Goal: Check status: Check status

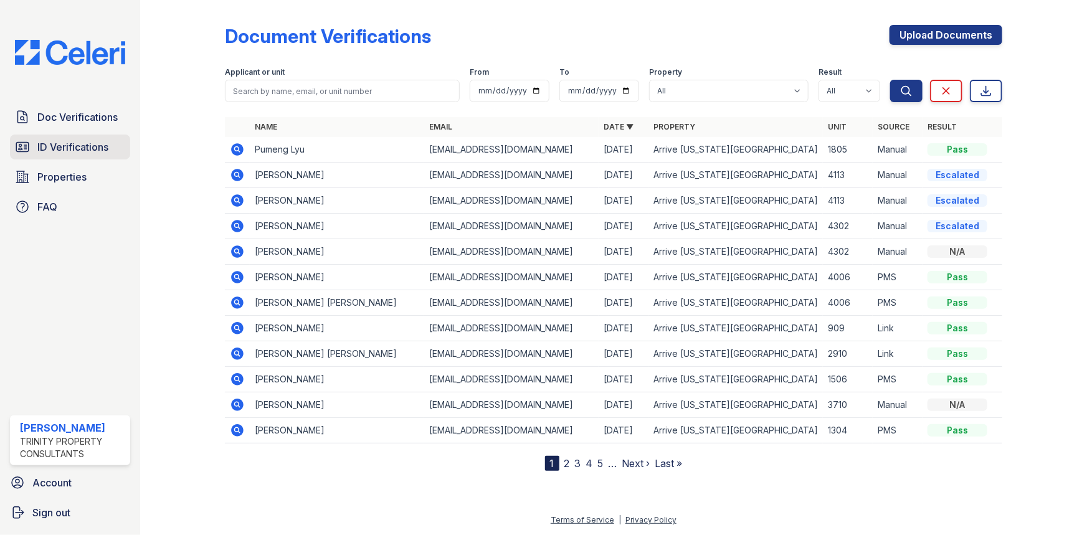
click at [73, 154] on span "ID Verifications" at bounding box center [72, 147] width 71 height 15
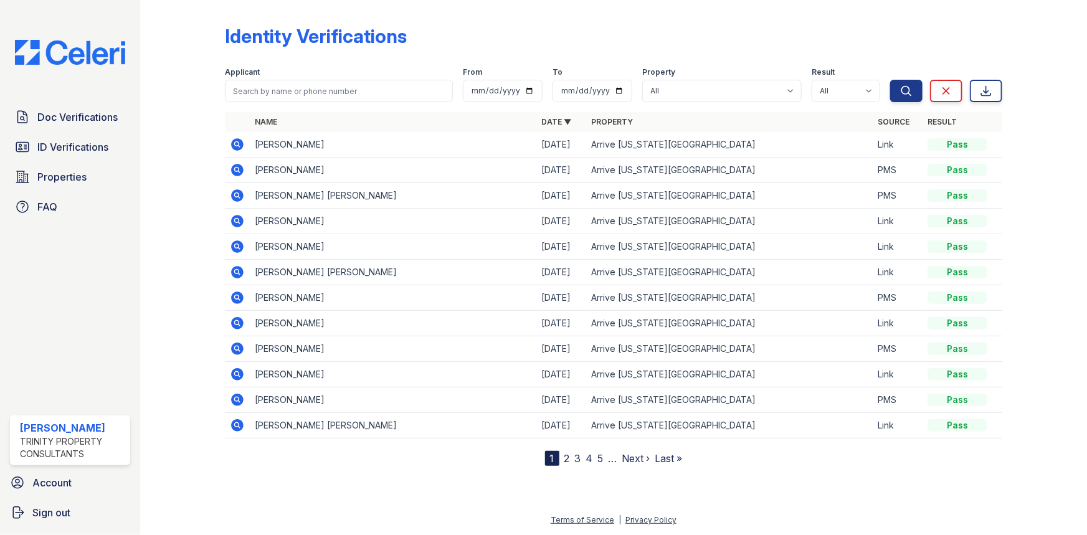
click at [237, 146] on icon at bounding box center [237, 144] width 12 height 12
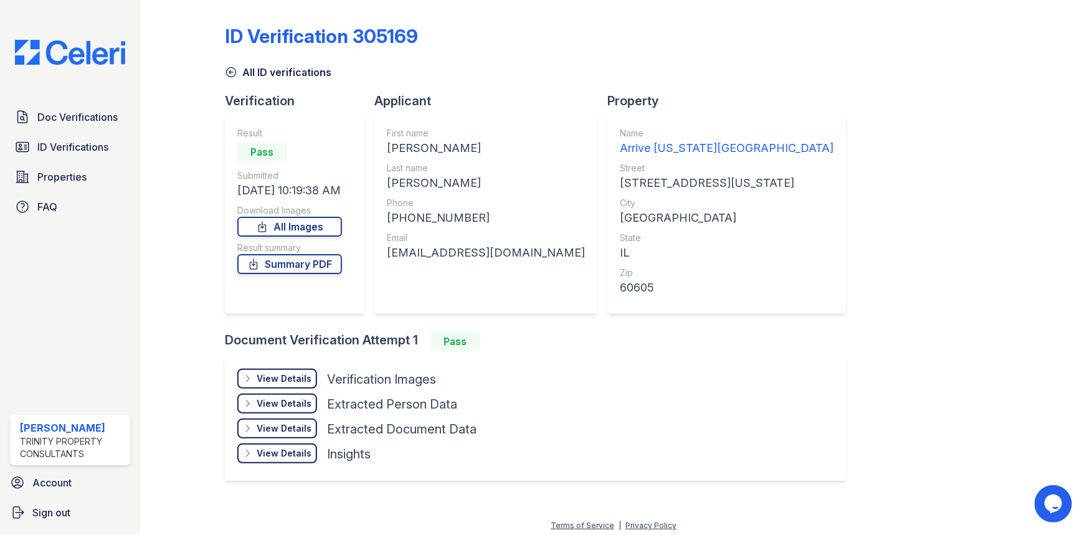
drag, startPoint x: 292, startPoint y: 389, endPoint x: 311, endPoint y: 386, distance: 20.3
click at [292, 388] on div "View Details Details Hide Details Details Verification Images" at bounding box center [356, 381] width 239 height 25
click at [311, 385] on div "View Details Details" at bounding box center [277, 379] width 80 height 20
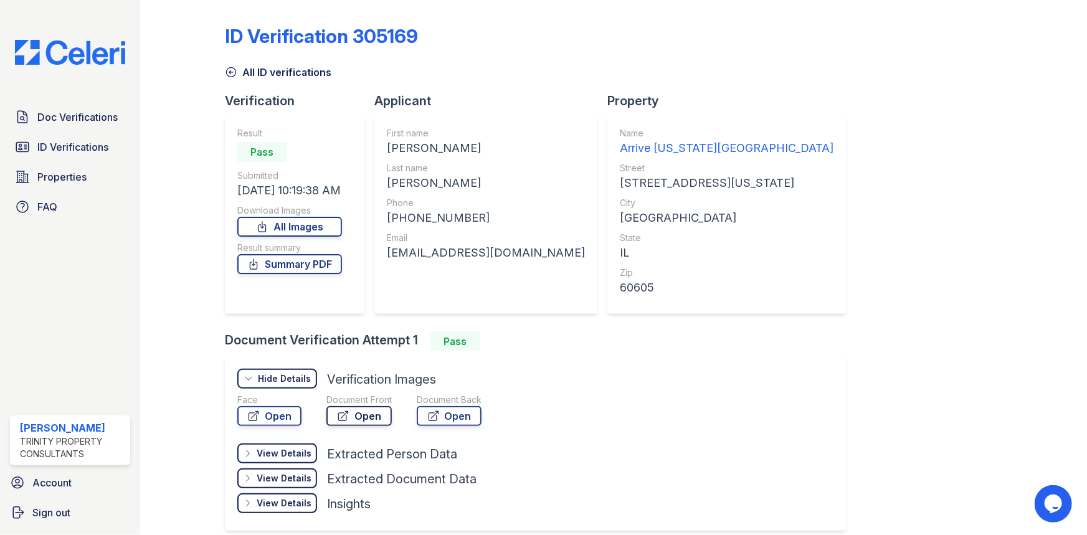
click at [382, 416] on link "Open" at bounding box center [358, 416] width 65 height 20
click at [424, 428] on div "Document Back Open" at bounding box center [449, 412] width 65 height 37
click at [427, 422] on link "Open" at bounding box center [449, 416] width 65 height 20
click at [280, 273] on div "Result Pass Submitted 08/30/25 10:19:38 AM Download Images All Images Result su…" at bounding box center [289, 214] width 105 height 174
click at [335, 277] on div "Result Pass Submitted 08/30/25 10:19:38 AM Download Images All Images Result su…" at bounding box center [289, 214] width 105 height 174
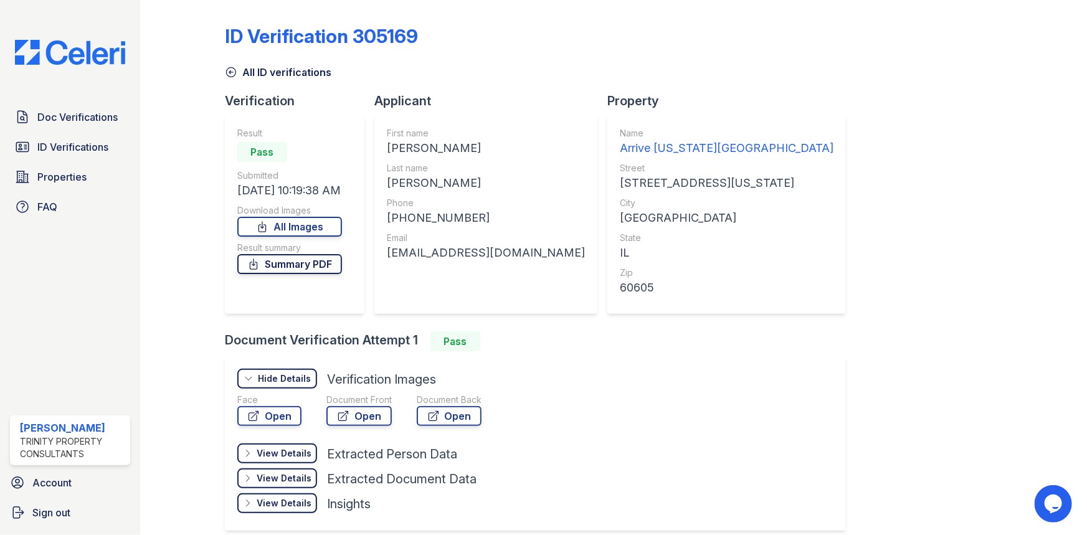
click at [313, 272] on link "Summary PDF" at bounding box center [289, 264] width 105 height 20
click at [89, 125] on link "Doc Verifications" at bounding box center [70, 117] width 120 height 25
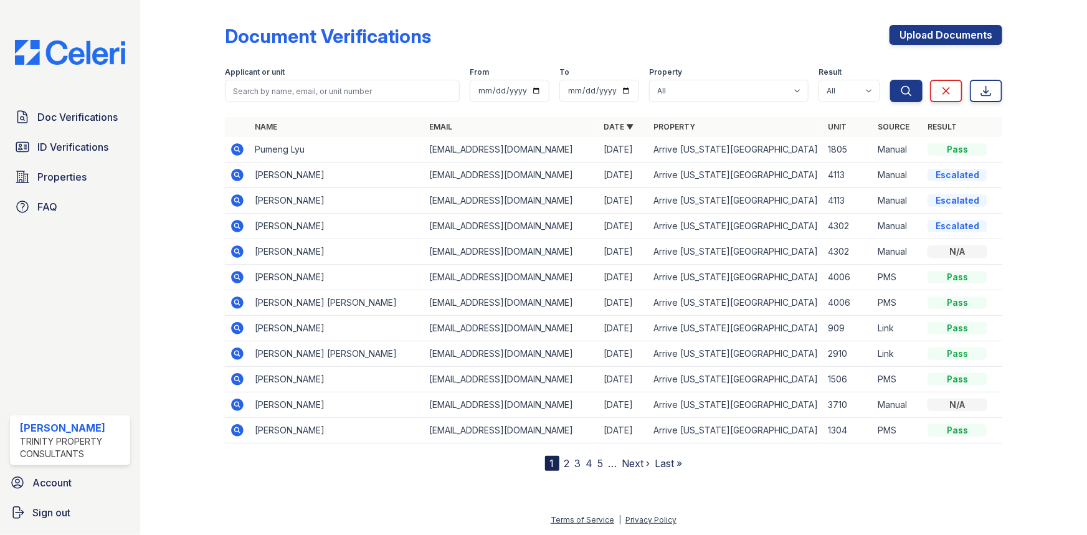
click at [234, 374] on icon at bounding box center [237, 379] width 12 height 12
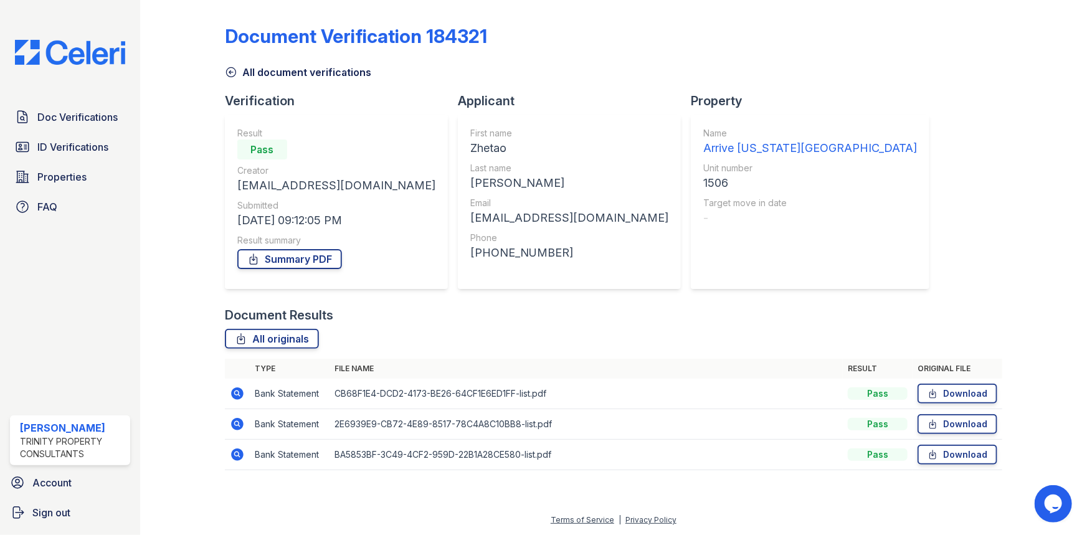
click at [235, 392] on icon at bounding box center [237, 393] width 15 height 15
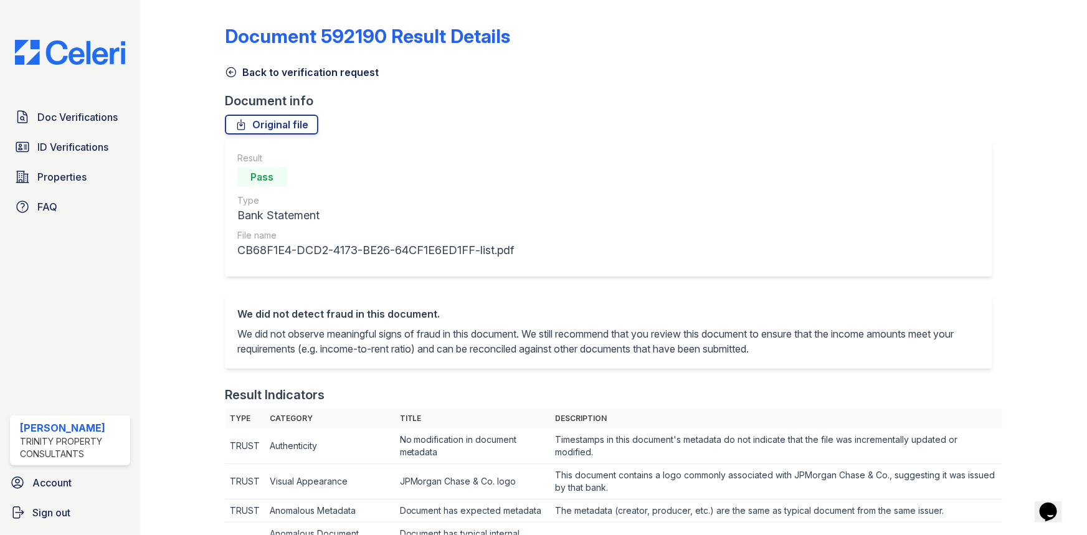
click at [238, 73] on link "Back to verification request" at bounding box center [302, 72] width 154 height 15
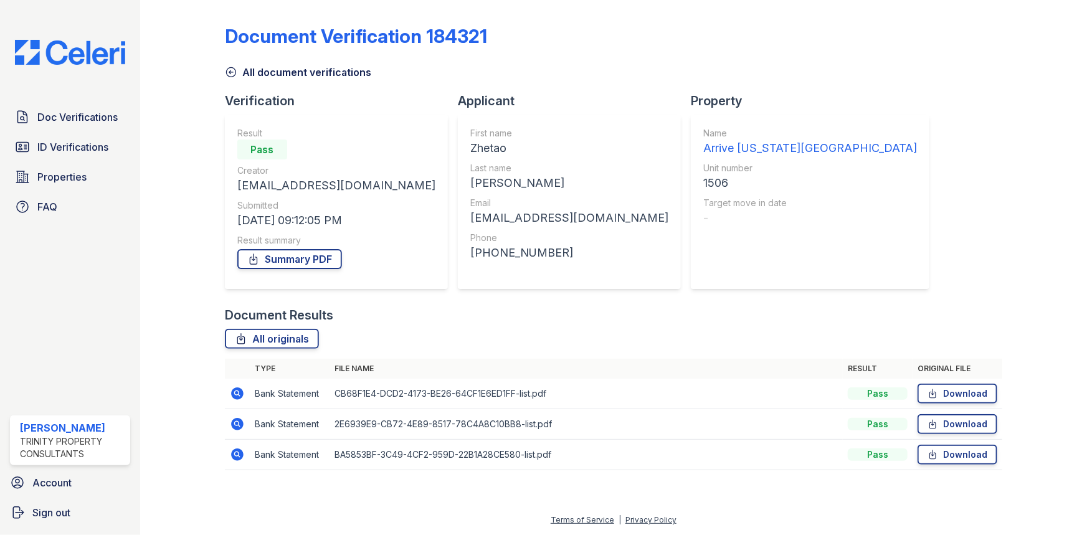
click at [240, 420] on icon at bounding box center [237, 424] width 12 height 12
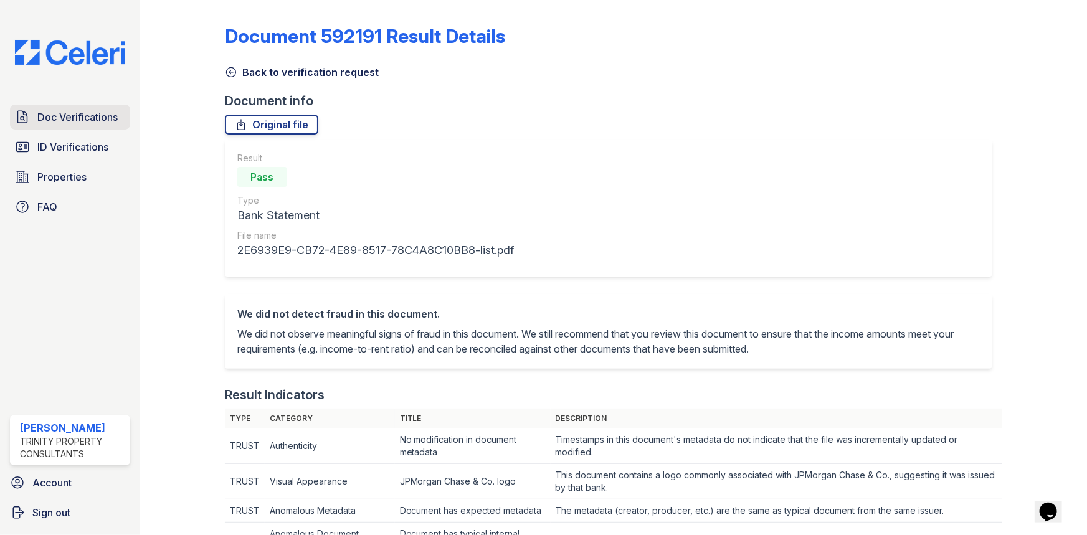
click at [120, 120] on link "Doc Verifications" at bounding box center [70, 117] width 120 height 25
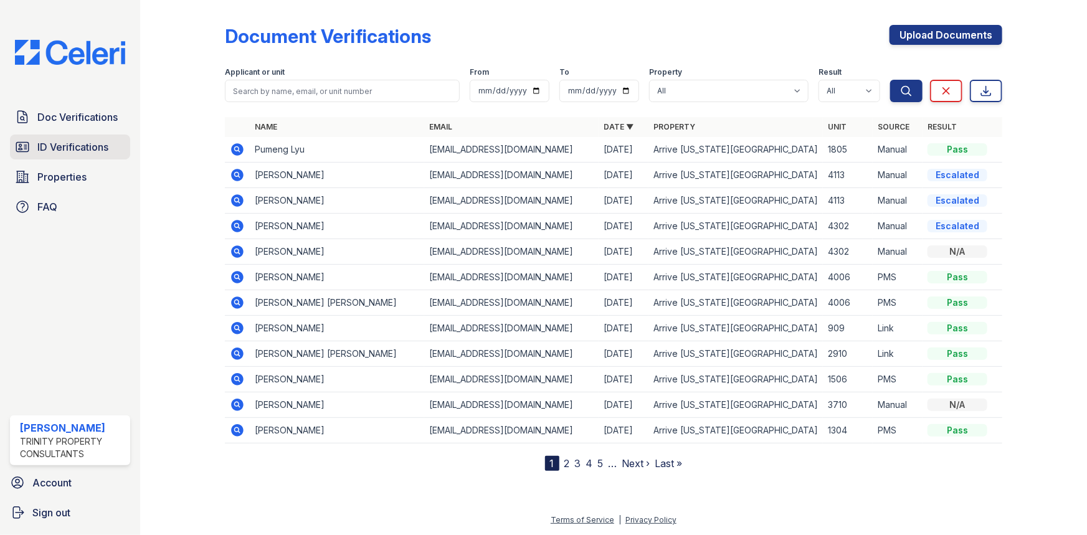
click at [115, 149] on link "ID Verifications" at bounding box center [70, 147] width 120 height 25
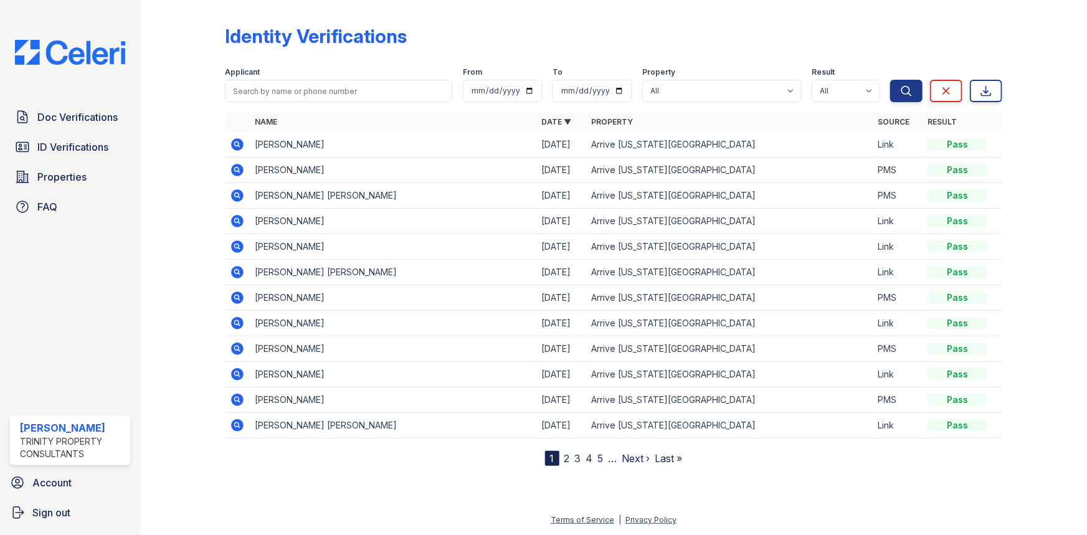
click at [237, 293] on icon at bounding box center [237, 298] width 12 height 12
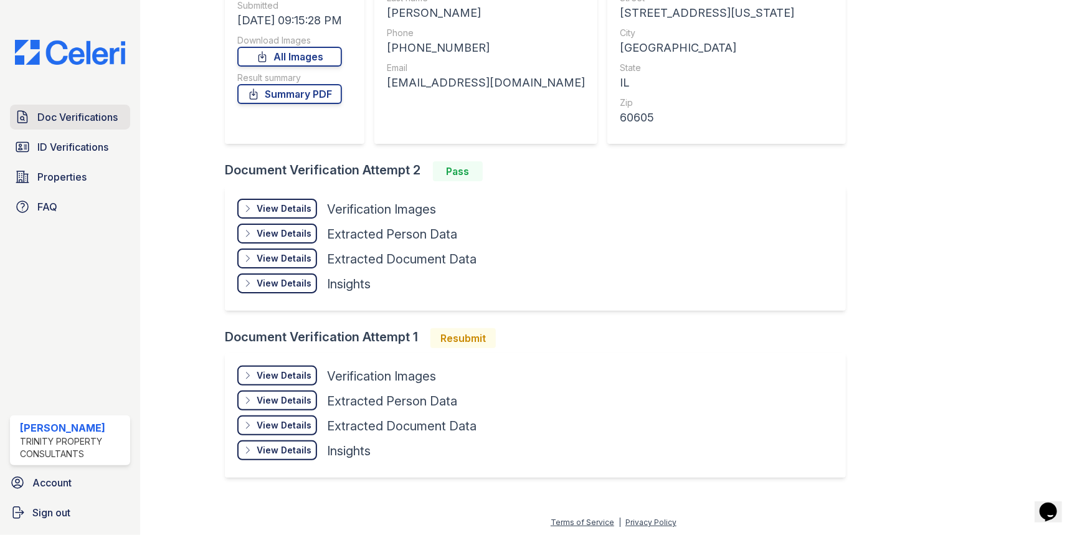
click at [87, 128] on link "Doc Verifications" at bounding box center [70, 117] width 120 height 25
click at [88, 114] on span "Doc Verifications" at bounding box center [77, 117] width 80 height 15
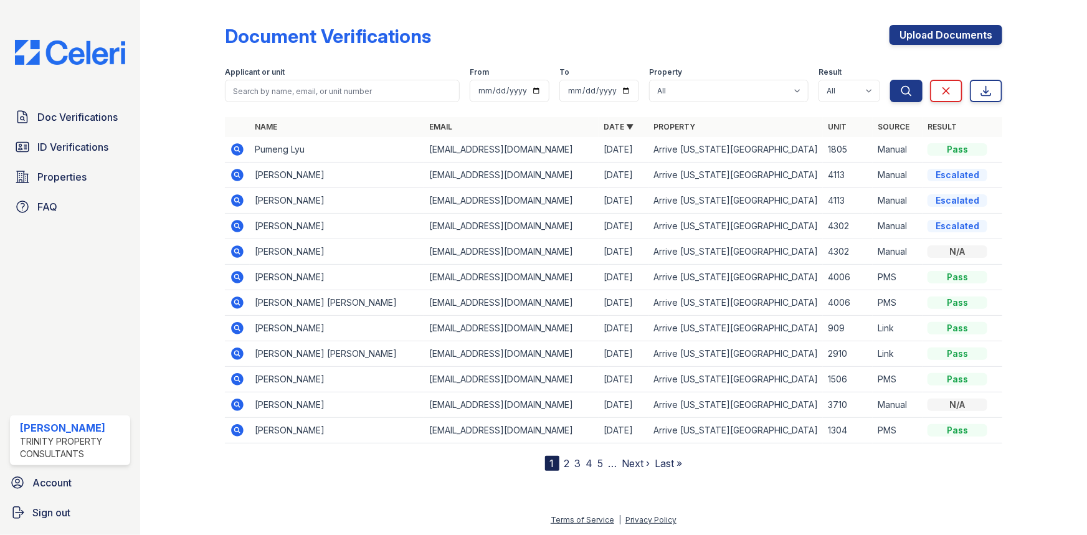
click at [243, 380] on icon at bounding box center [237, 379] width 12 height 12
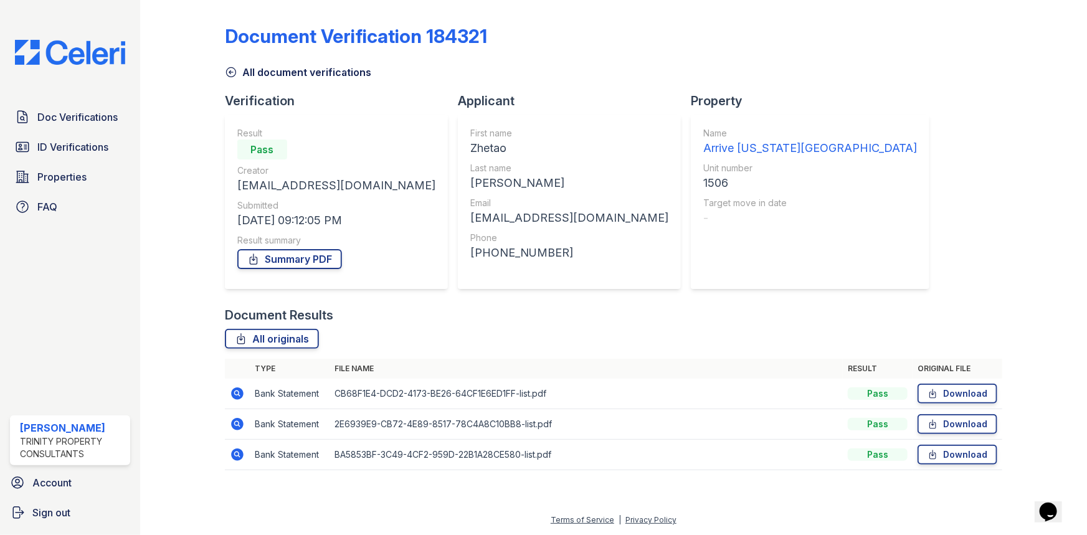
click at [234, 397] on icon at bounding box center [237, 393] width 12 height 12
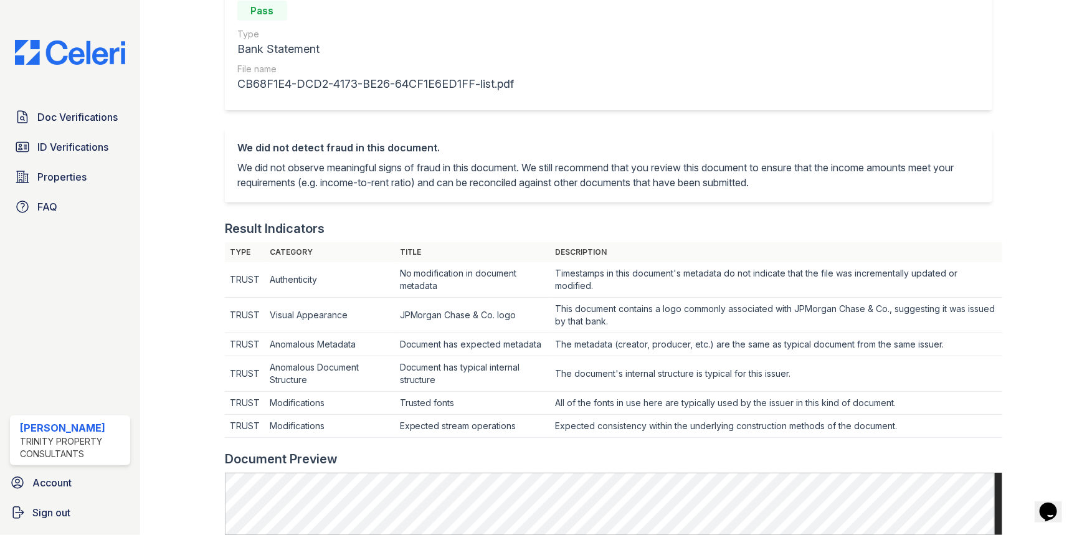
scroll to position [58, 0]
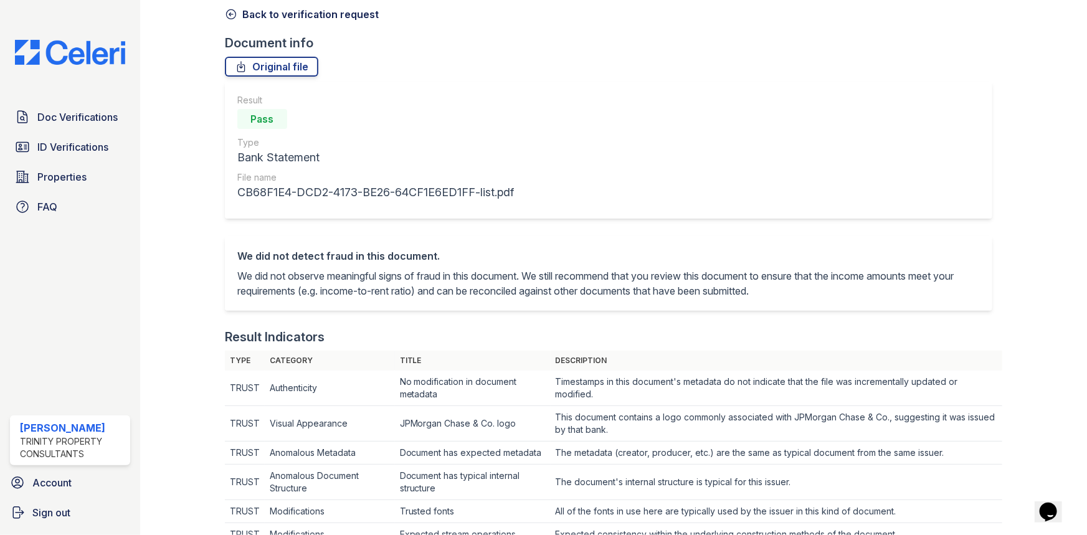
click at [227, 22] on div "Document 592190 Result Details Back to verification request Document info Origi…" at bounding box center [613, 531] width 777 height 1169
click at [228, 13] on icon at bounding box center [231, 14] width 12 height 12
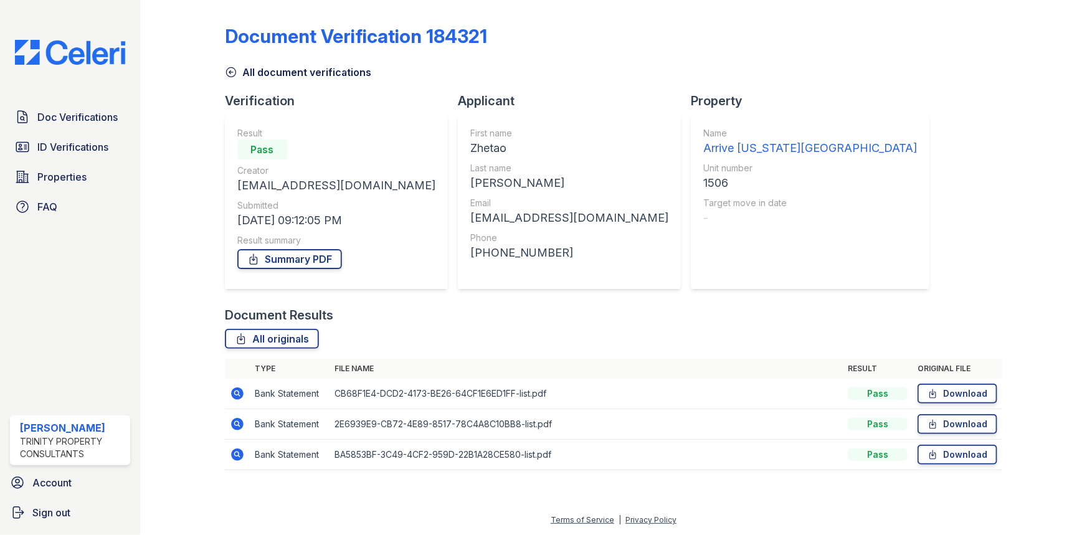
click at [240, 425] on icon at bounding box center [237, 424] width 12 height 12
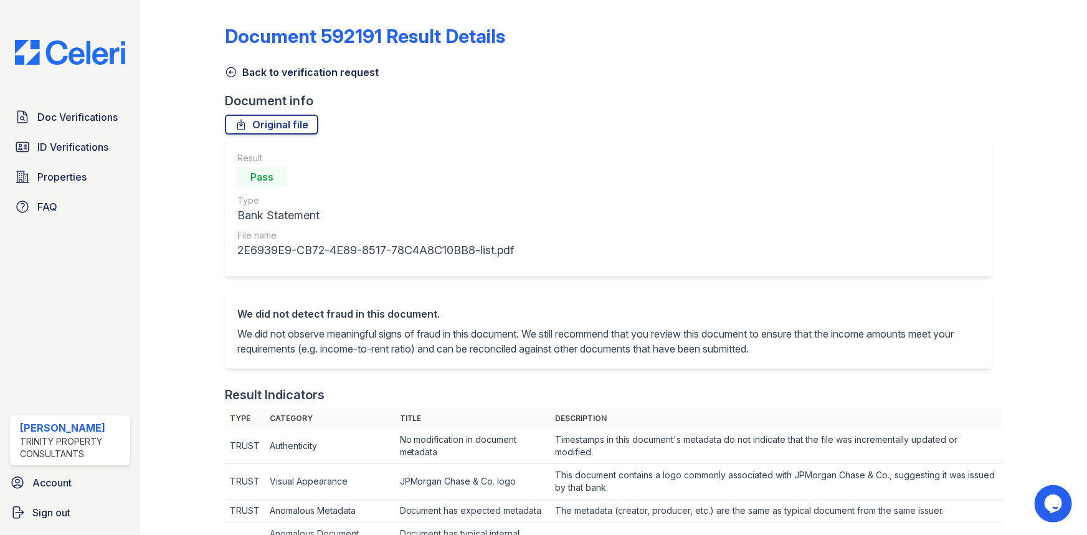
click at [229, 69] on icon at bounding box center [231, 72] width 12 height 12
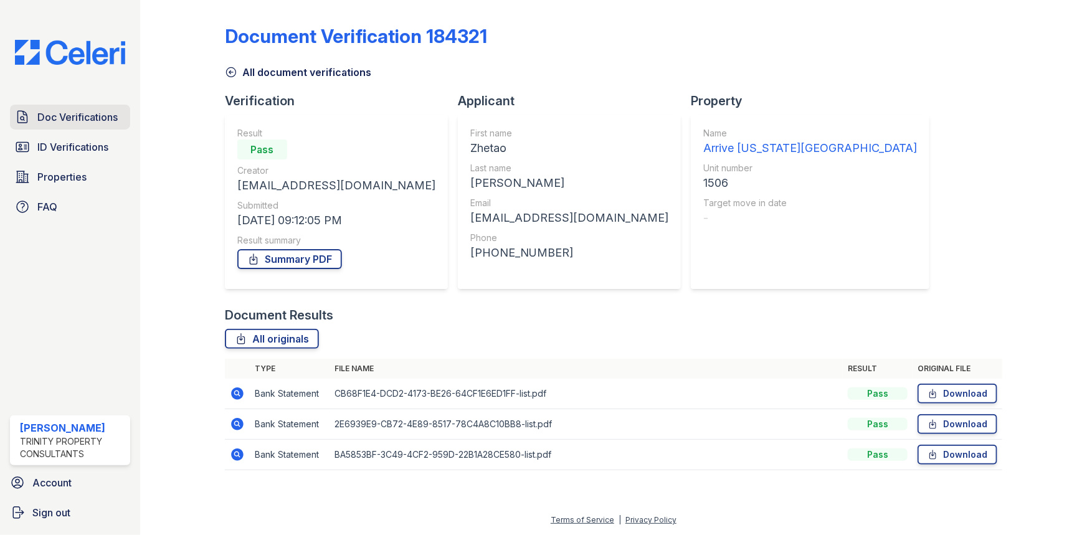
click at [68, 111] on span "Doc Verifications" at bounding box center [77, 117] width 80 height 15
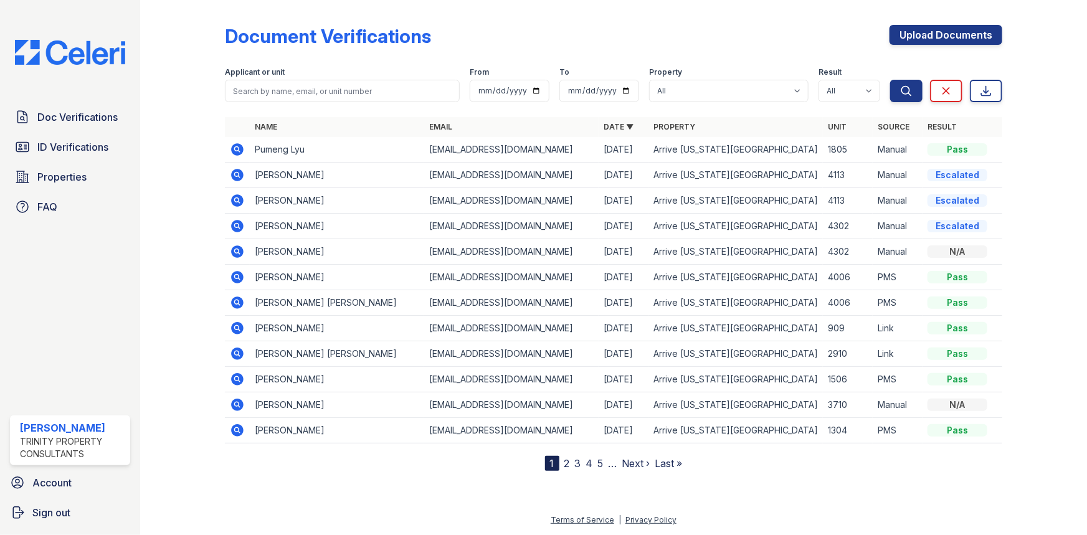
click at [230, 276] on icon at bounding box center [237, 277] width 15 height 15
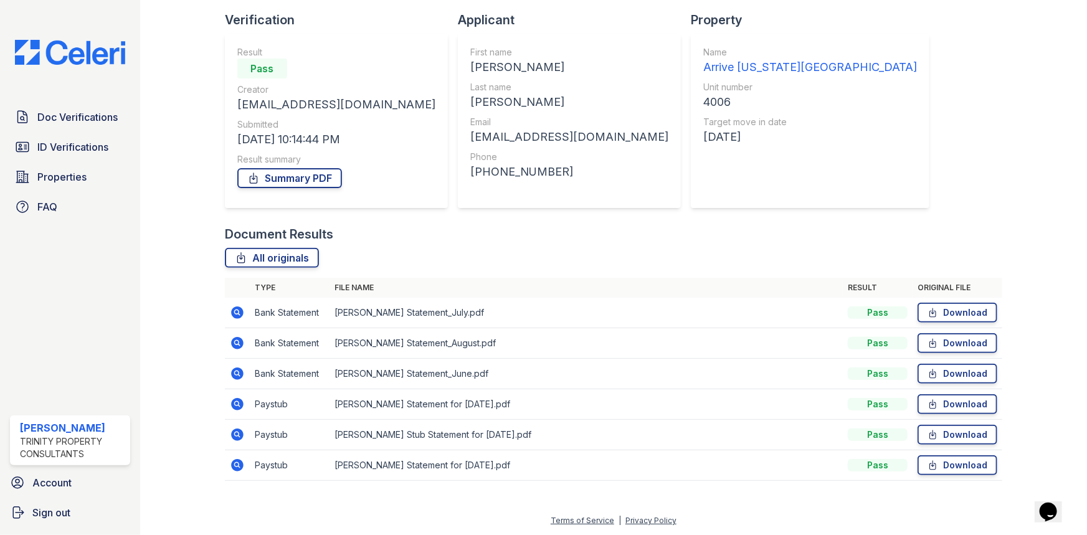
click at [242, 403] on icon at bounding box center [237, 404] width 12 height 12
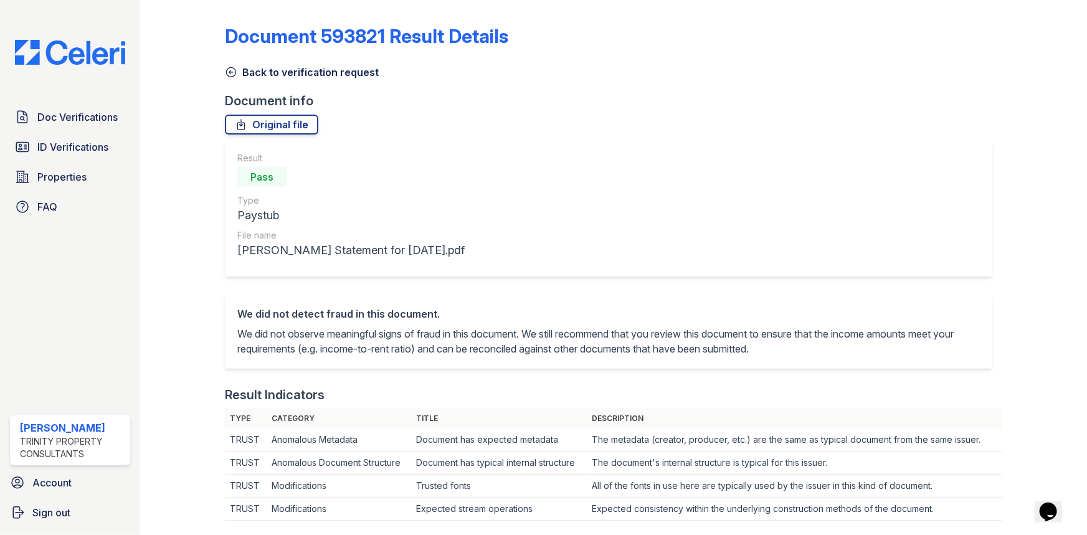
click at [232, 67] on icon at bounding box center [231, 72] width 12 height 12
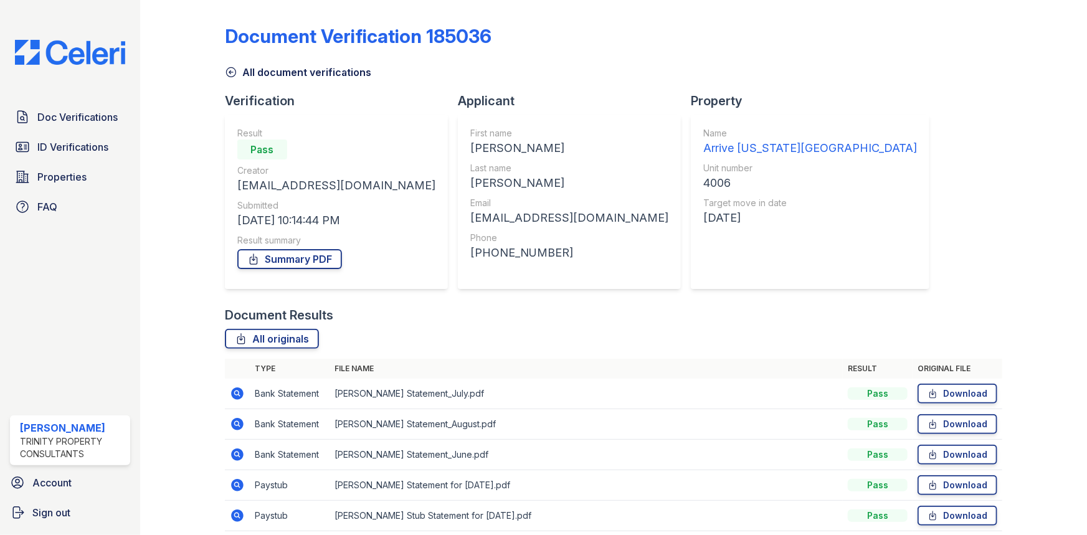
scroll to position [81, 0]
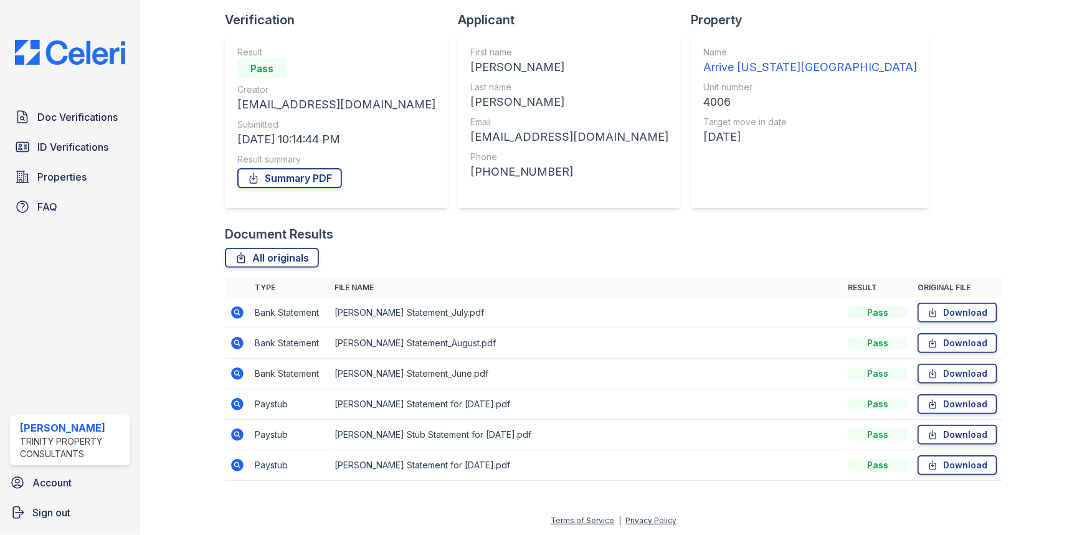
click at [243, 401] on icon at bounding box center [237, 404] width 15 height 15
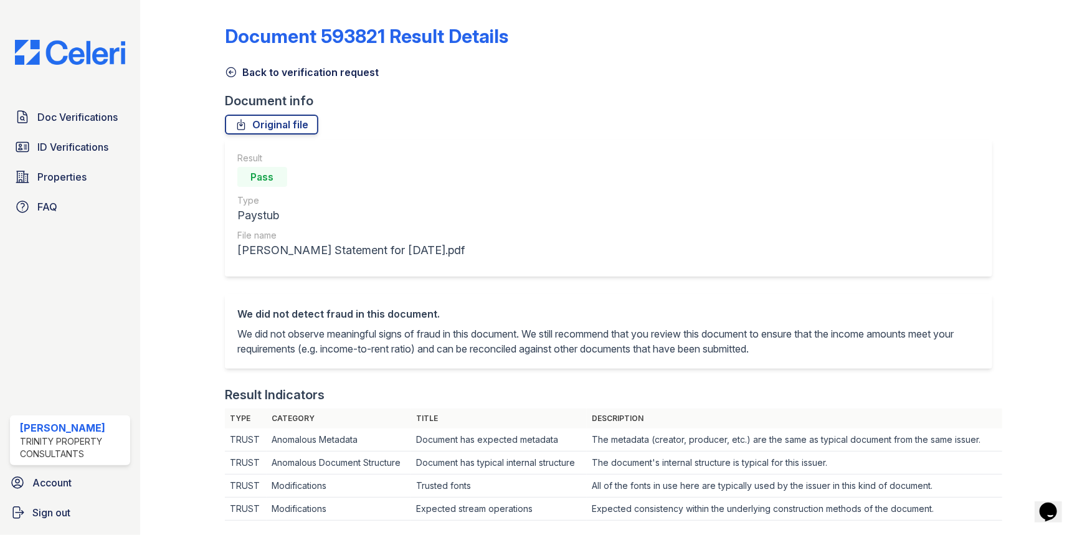
click at [238, 74] on link "Back to verification request" at bounding box center [302, 72] width 154 height 15
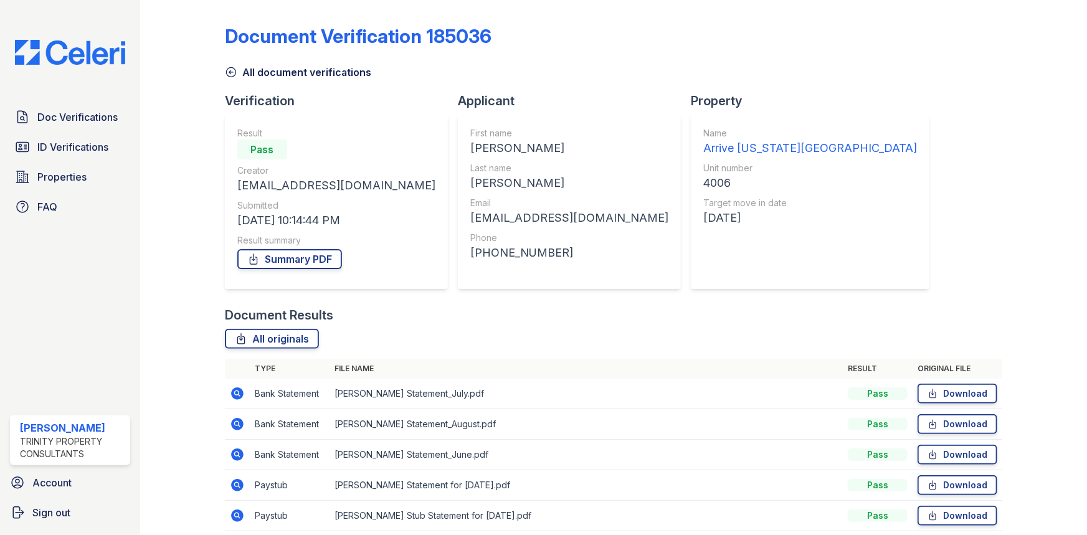
click at [232, 75] on icon at bounding box center [231, 72] width 12 height 12
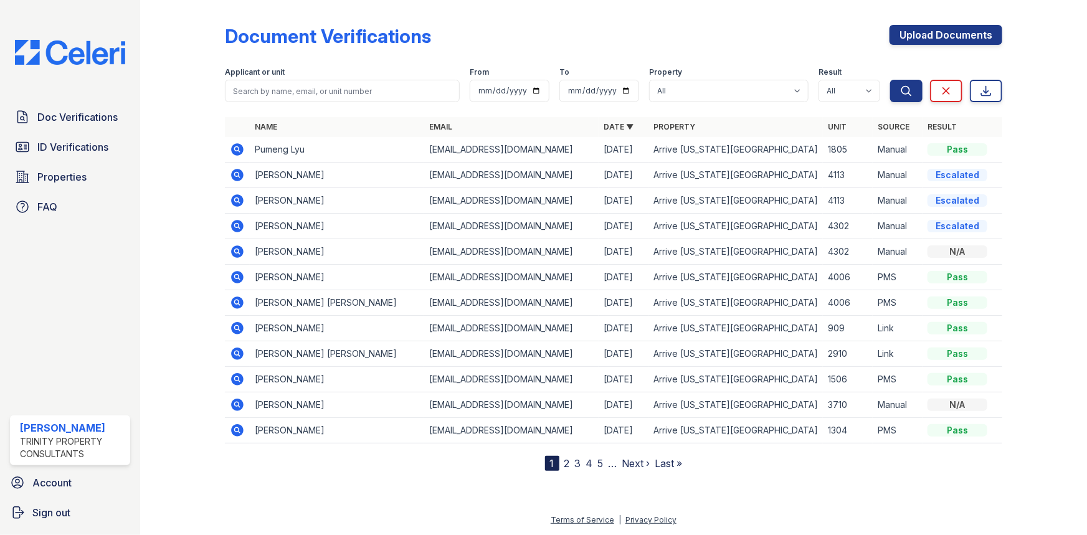
click at [235, 310] on icon at bounding box center [237, 302] width 15 height 15
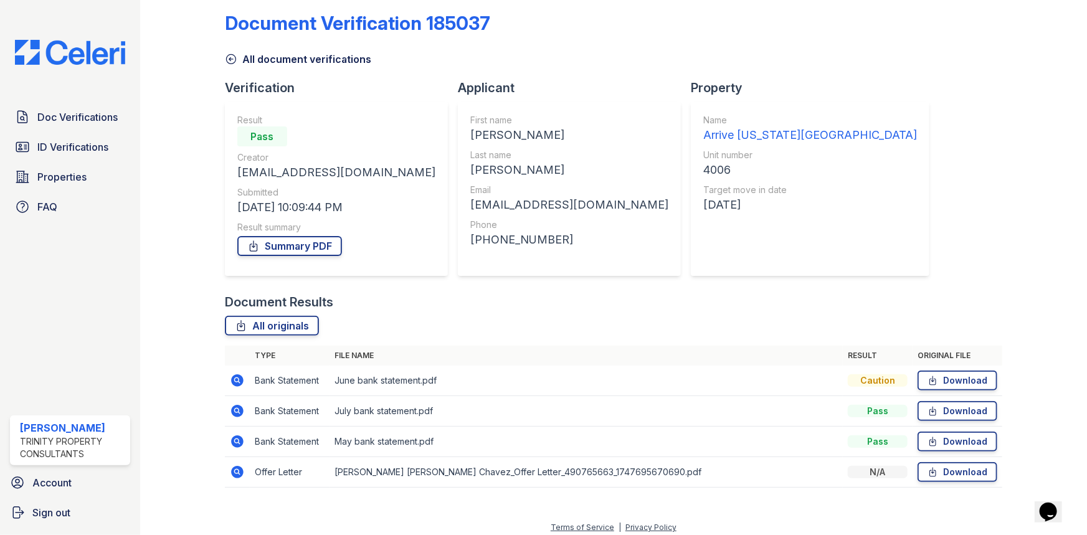
scroll to position [20, 0]
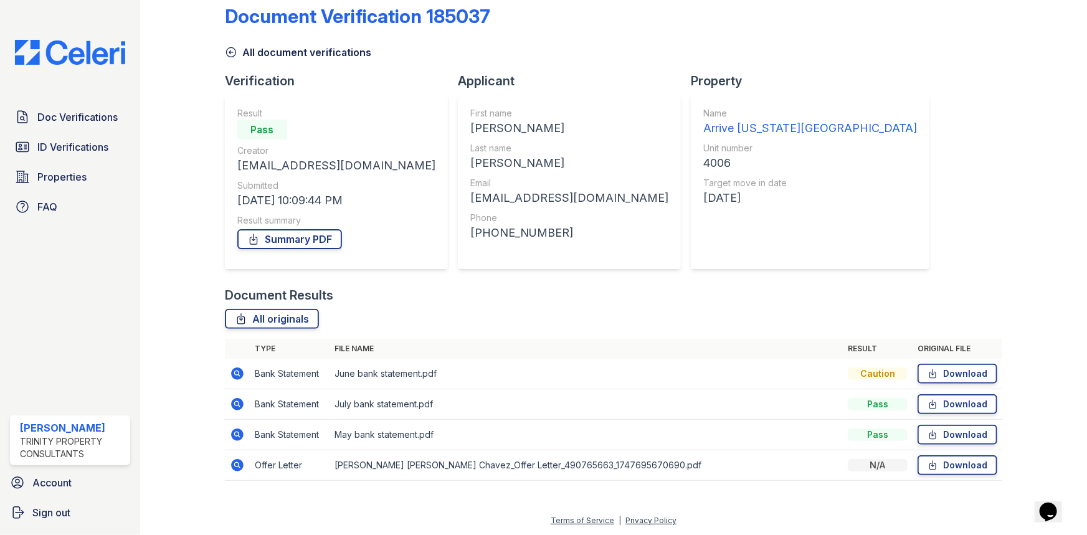
click at [238, 463] on icon at bounding box center [237, 465] width 15 height 15
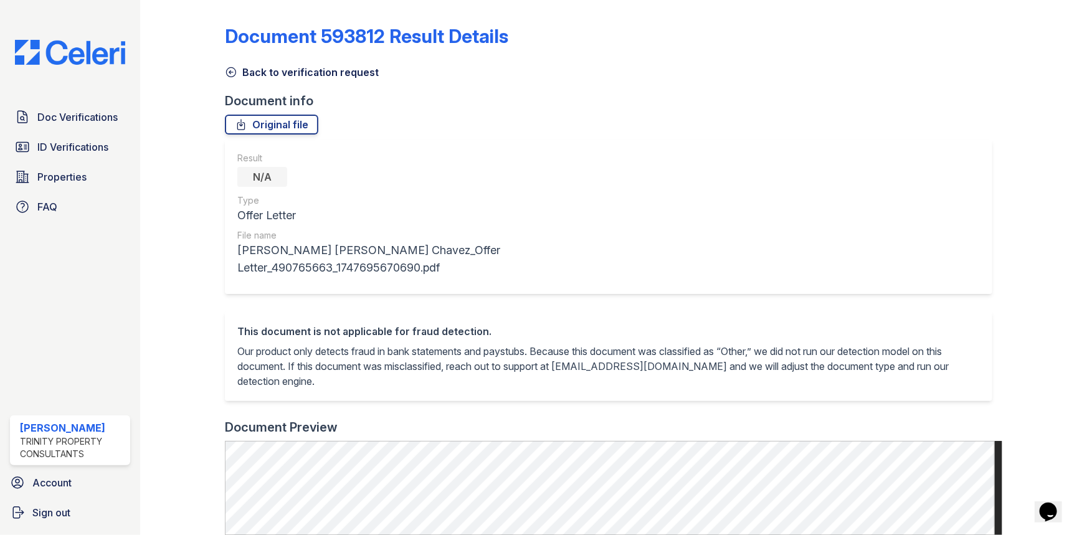
click at [232, 73] on icon at bounding box center [231, 72] width 12 height 12
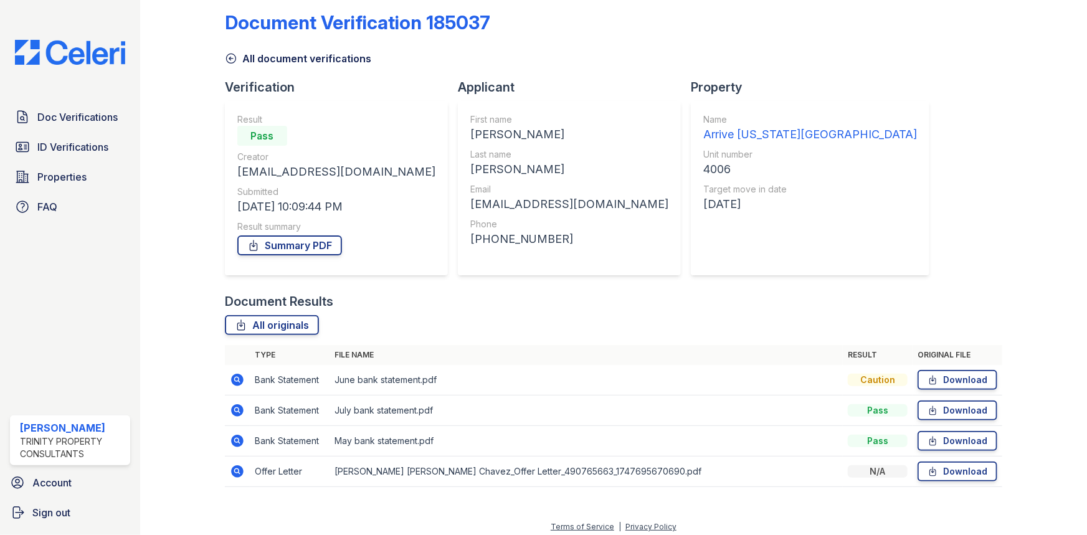
scroll to position [20, 0]
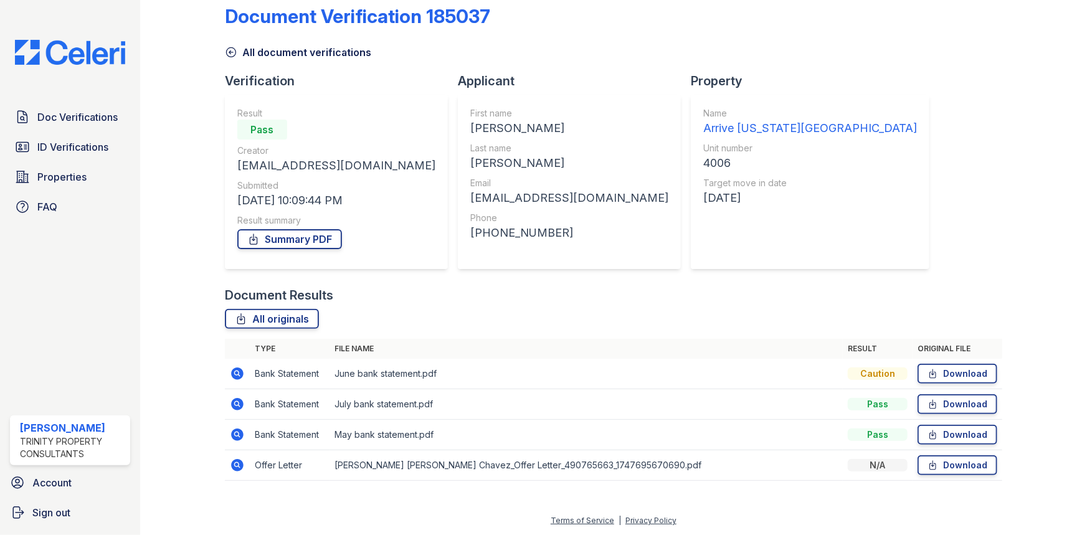
click at [230, 367] on icon at bounding box center [237, 373] width 15 height 15
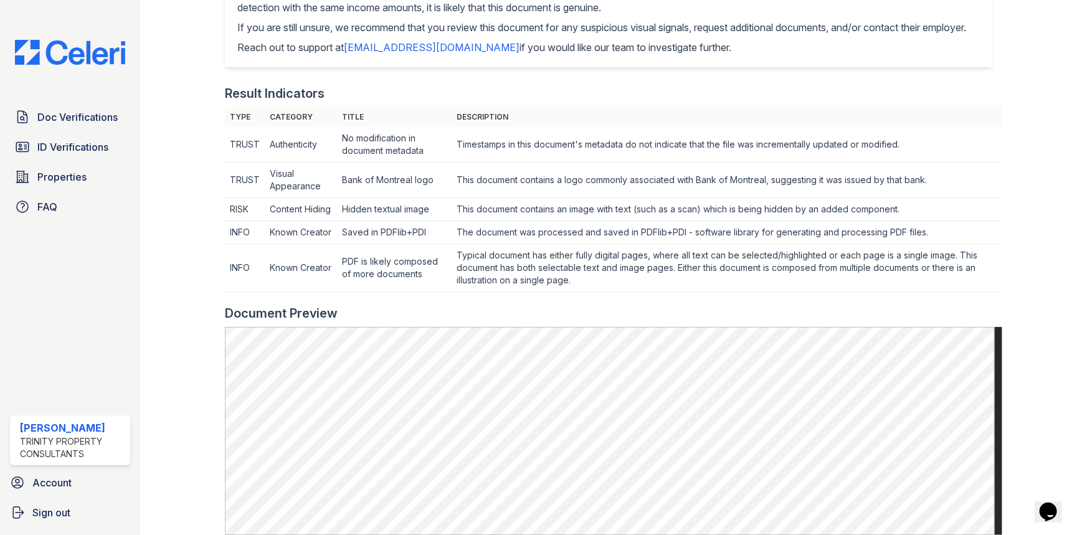
scroll to position [58, 0]
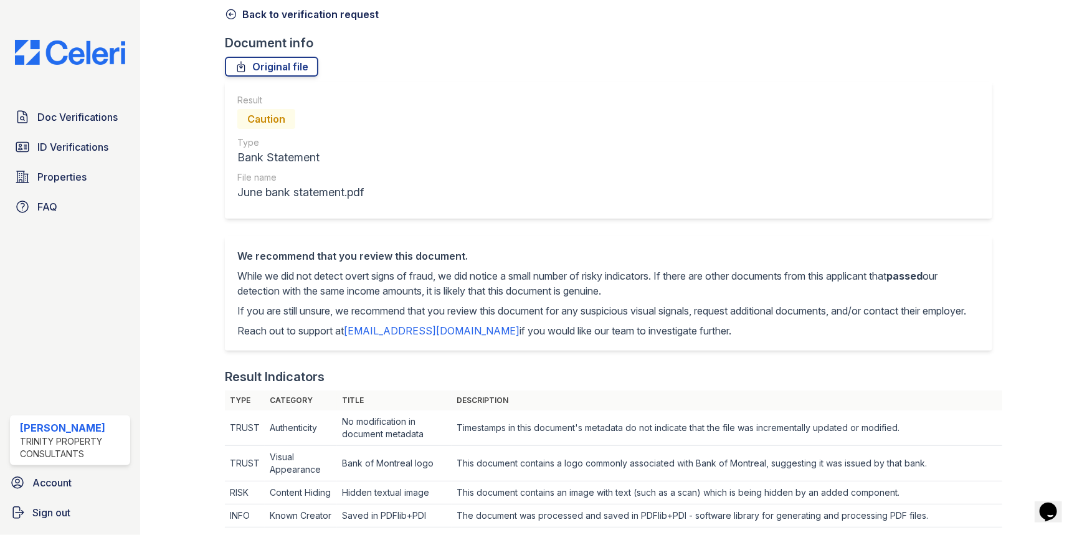
click at [232, 11] on icon at bounding box center [231, 14] width 12 height 12
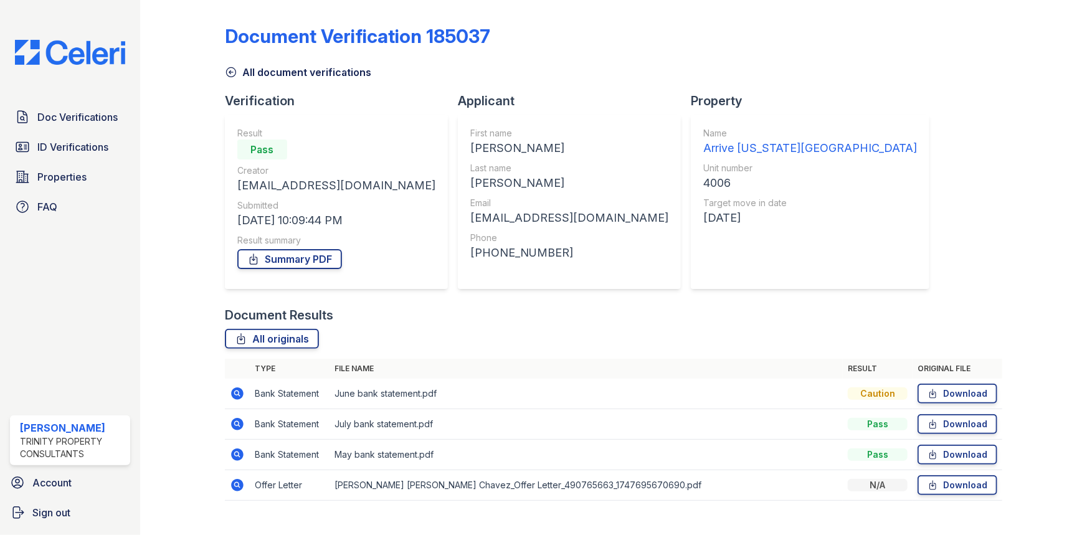
click at [245, 429] on td at bounding box center [237, 424] width 25 height 31
click at [238, 425] on icon at bounding box center [237, 424] width 15 height 15
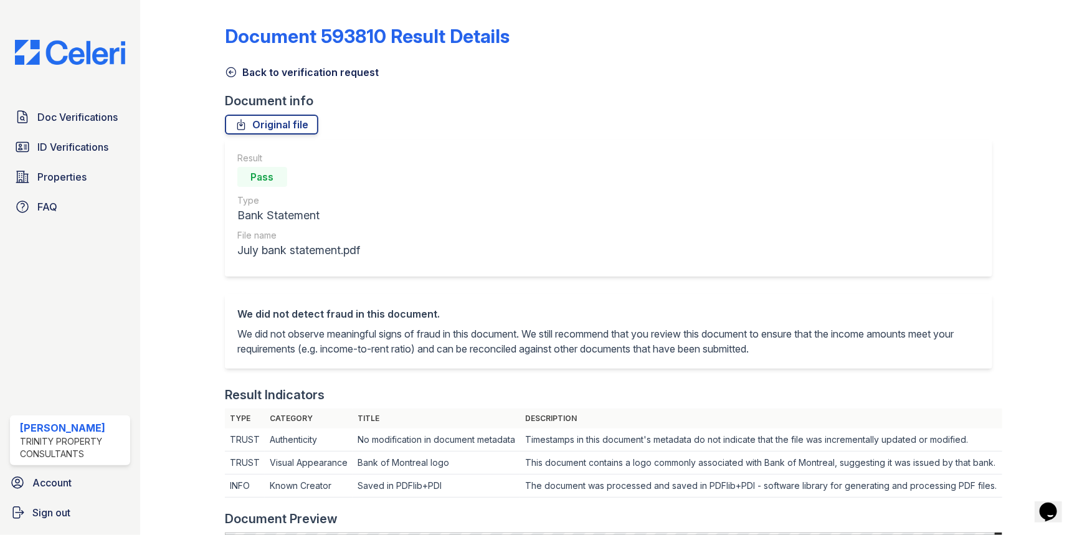
click at [220, 62] on div at bounding box center [192, 536] width 65 height 1063
click at [227, 71] on icon at bounding box center [231, 72] width 12 height 12
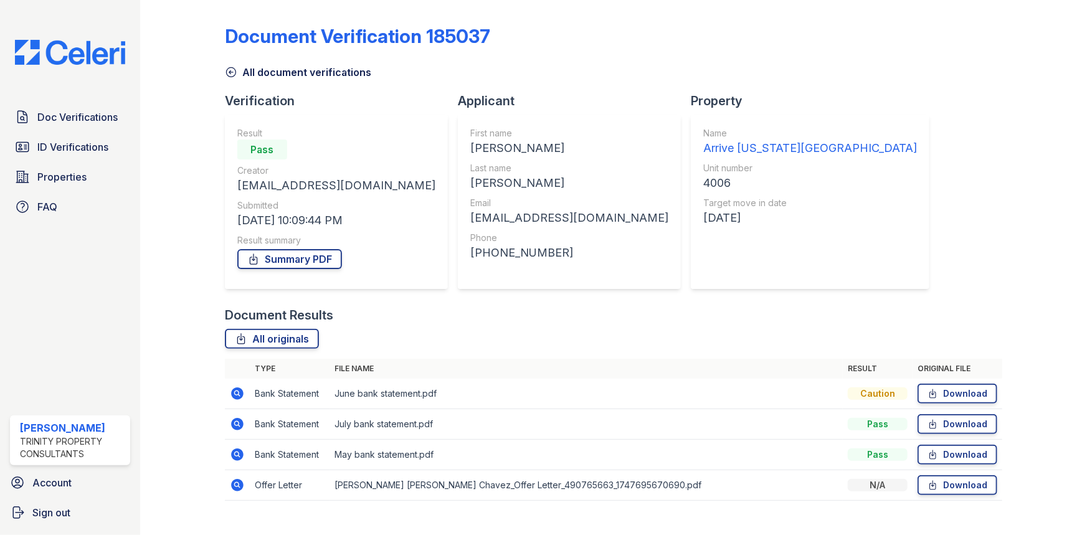
click at [237, 455] on icon at bounding box center [237, 454] width 15 height 15
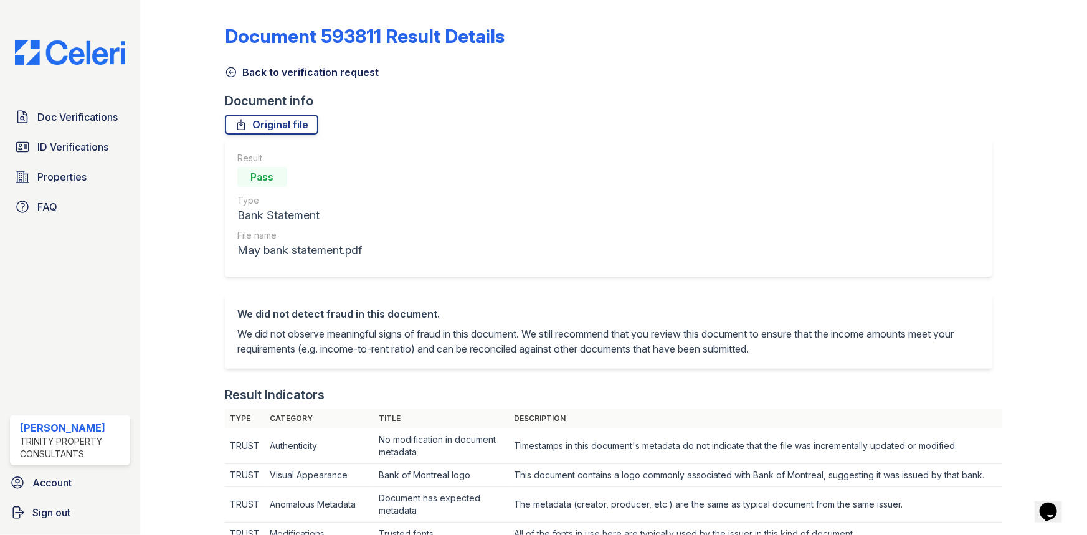
click at [235, 67] on icon at bounding box center [231, 72] width 12 height 12
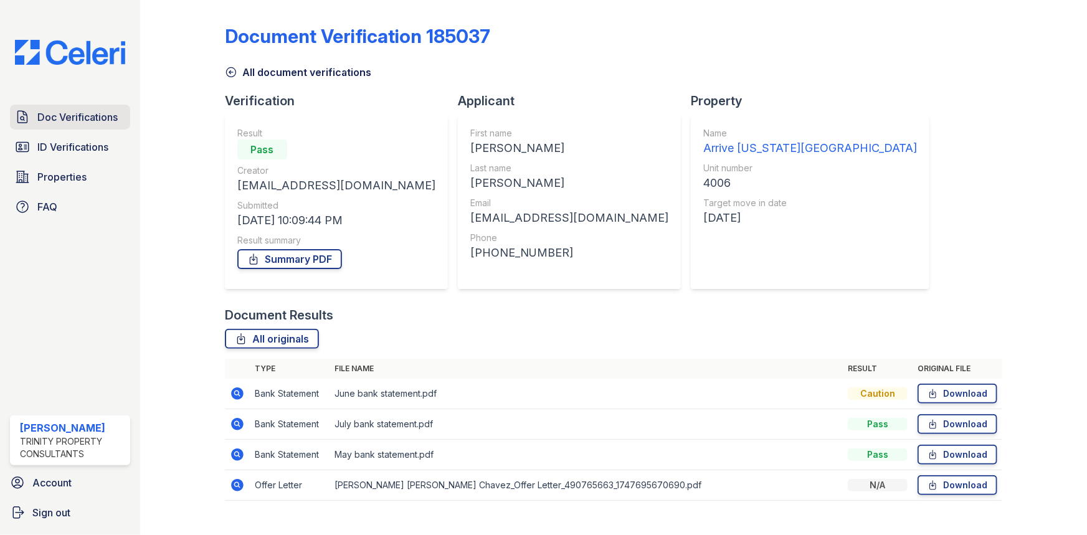
click at [82, 123] on span "Doc Verifications" at bounding box center [77, 117] width 80 height 15
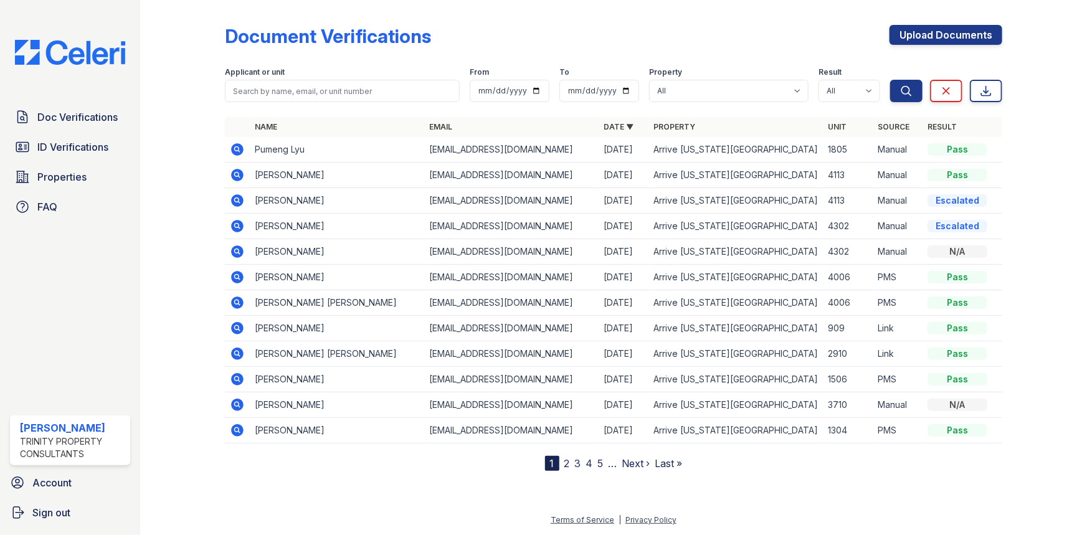
click at [74, 162] on div "Doc Verifications ID Verifications Properties FAQ" at bounding box center [70, 162] width 130 height 115
click at [75, 121] on span "Doc Verifications" at bounding box center [77, 117] width 80 height 15
click at [244, 175] on icon at bounding box center [237, 175] width 15 height 15
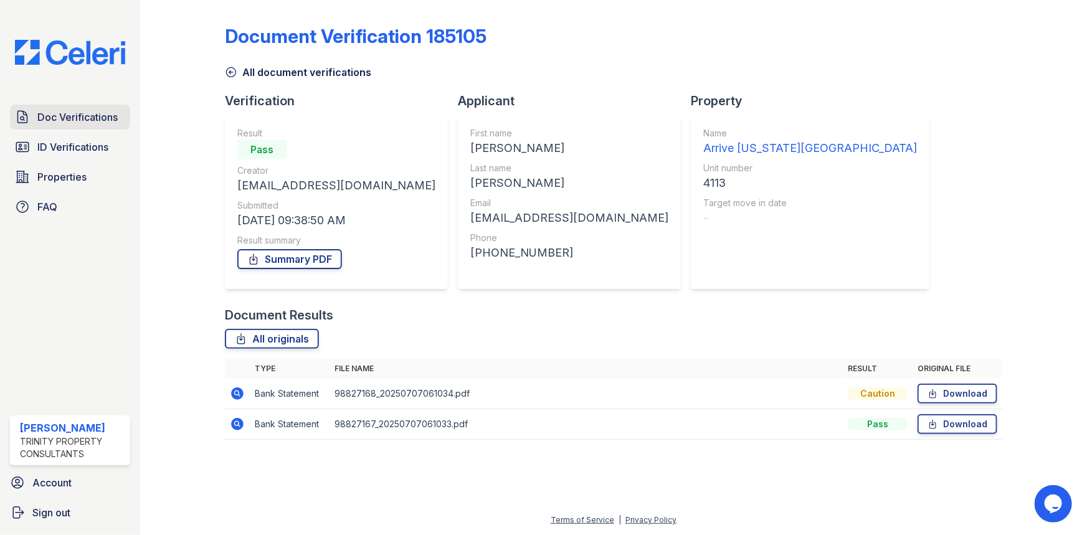
click at [33, 124] on link "Doc Verifications" at bounding box center [70, 117] width 120 height 25
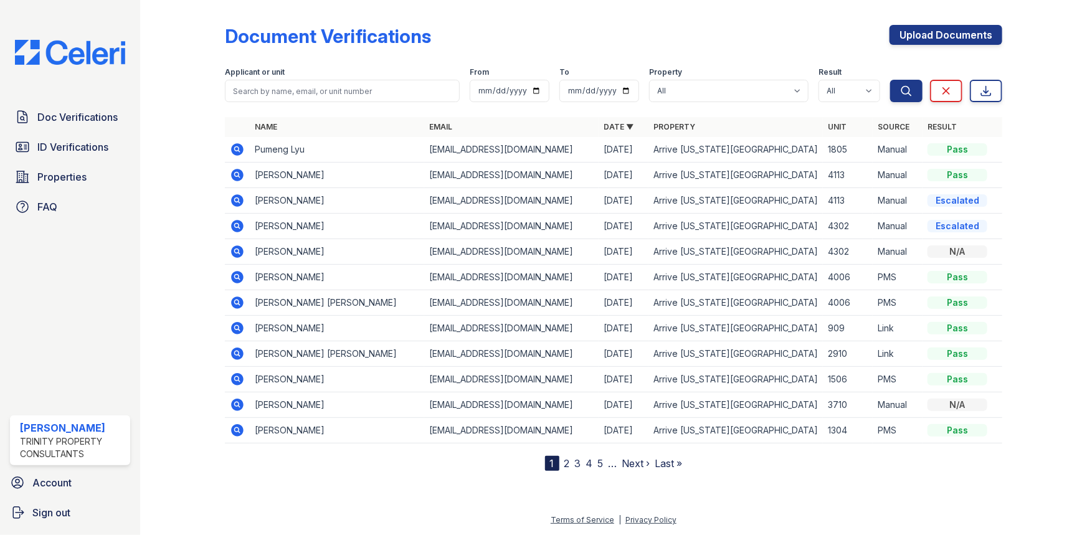
click at [232, 174] on icon at bounding box center [237, 175] width 12 height 12
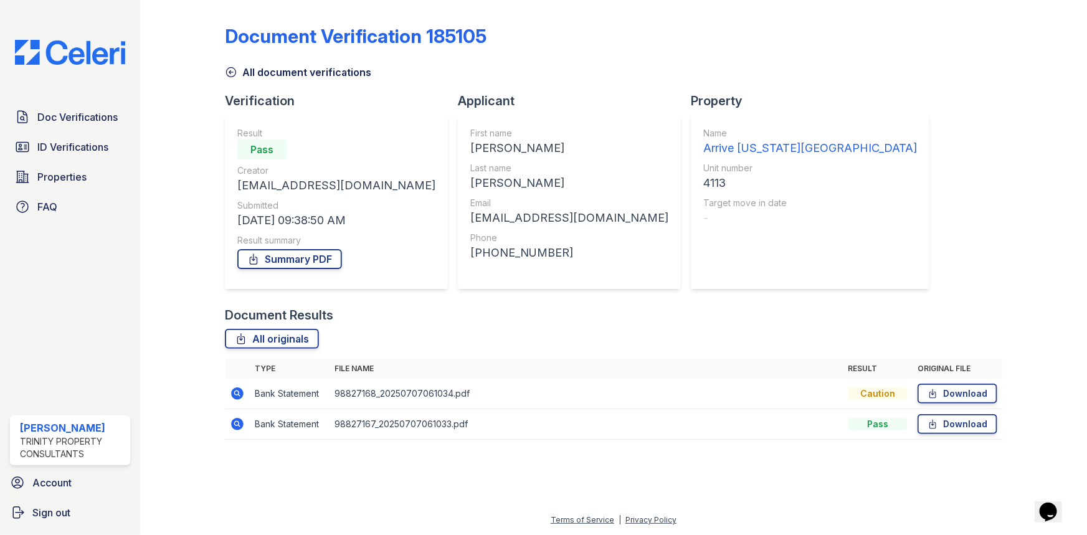
click at [234, 389] on icon at bounding box center [237, 393] width 12 height 12
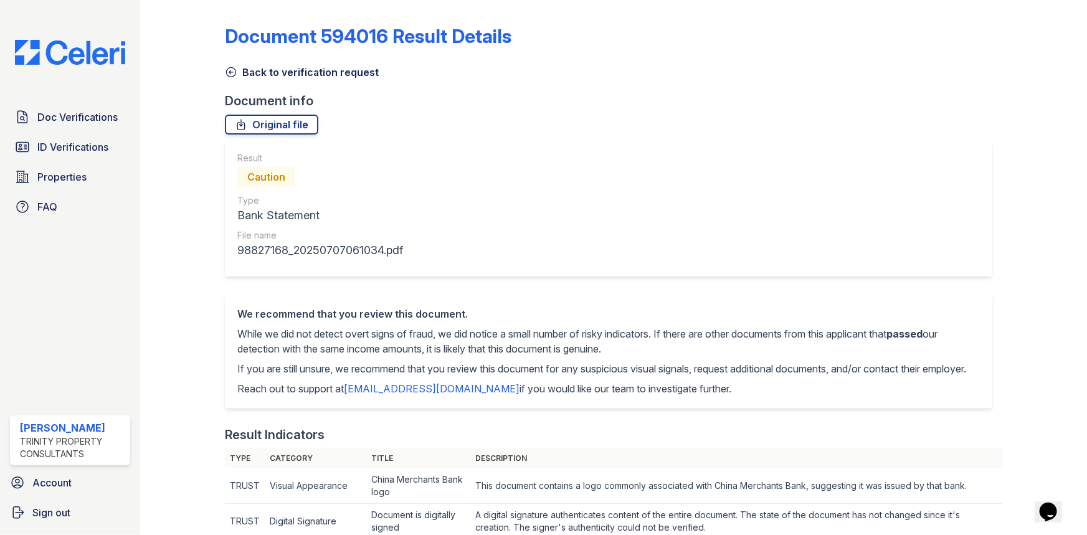
click at [237, 69] on link "Back to verification request" at bounding box center [302, 72] width 154 height 15
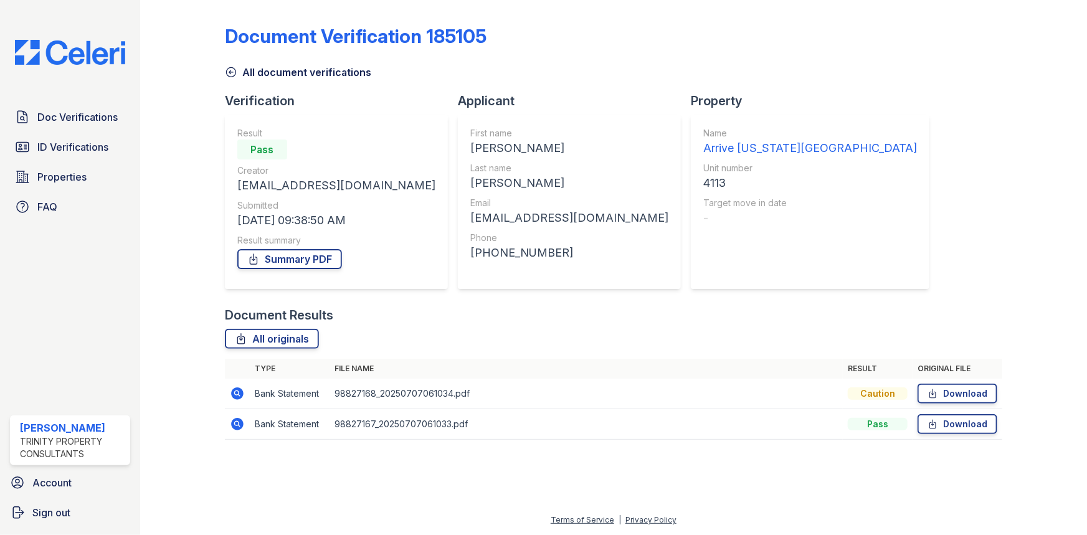
click at [234, 72] on icon at bounding box center [231, 72] width 12 height 12
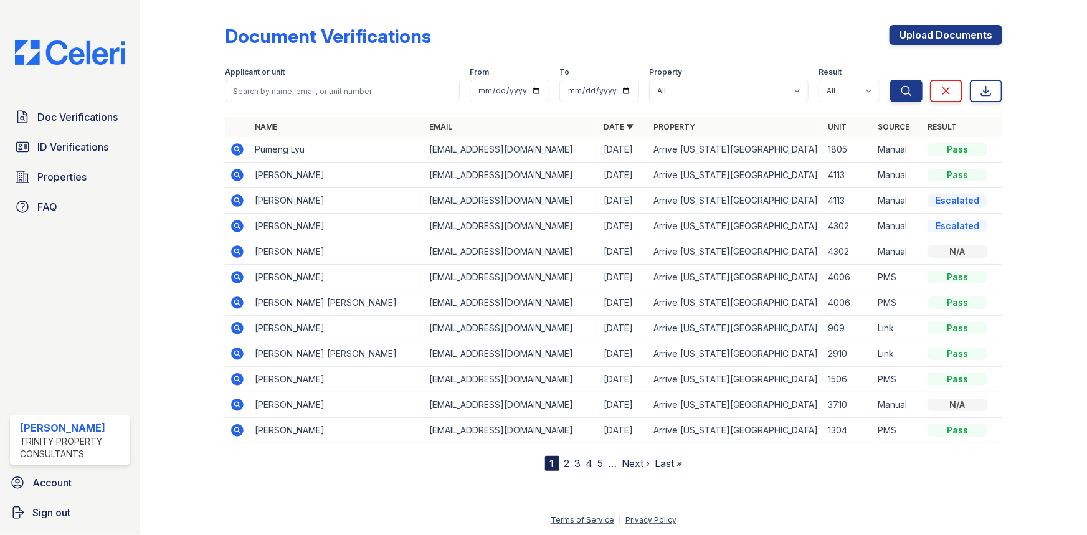
click at [230, 172] on icon at bounding box center [237, 175] width 15 height 15
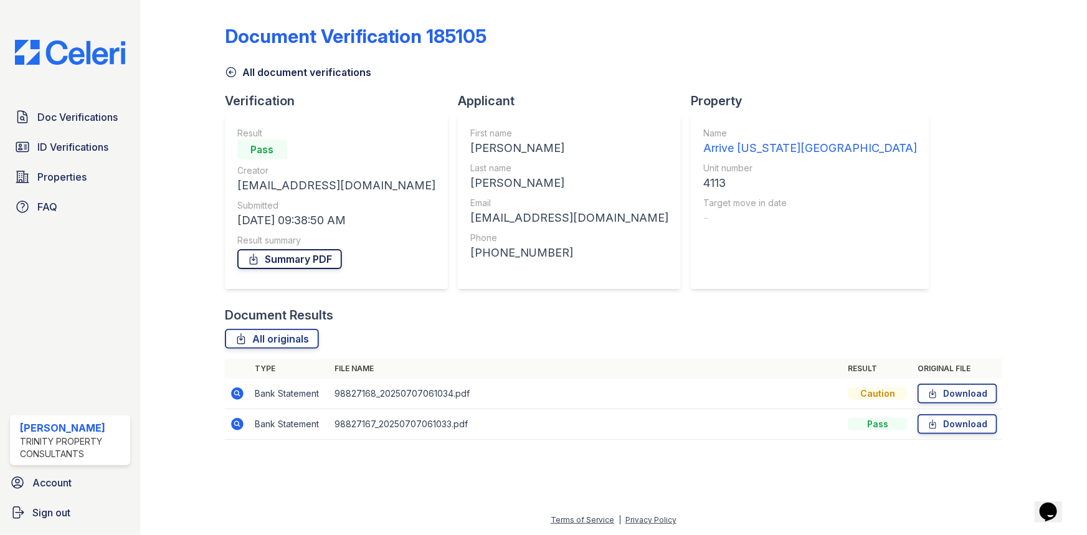
click at [300, 263] on link "Summary PDF" at bounding box center [289, 259] width 105 height 20
drag, startPoint x: 72, startPoint y: 130, endPoint x: 77, endPoint y: 116, distance: 14.2
click at [72, 130] on div "Doc Verifications ID Verifications Properties FAQ" at bounding box center [70, 162] width 130 height 115
click at [83, 106] on link "Doc Verifications" at bounding box center [70, 117] width 120 height 25
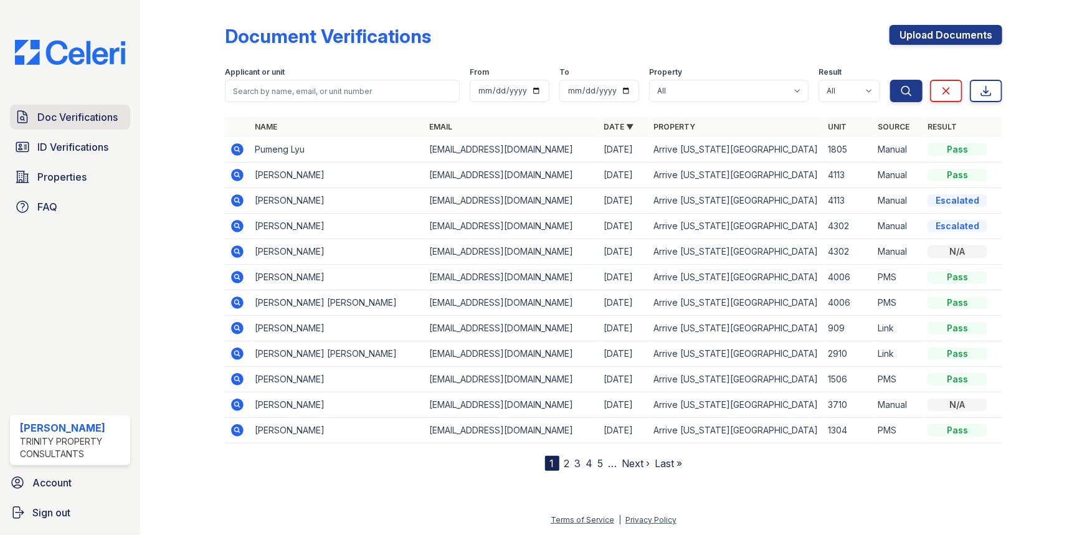
click at [93, 116] on span "Doc Verifications" at bounding box center [77, 117] width 80 height 15
click at [230, 202] on icon at bounding box center [237, 200] width 15 height 15
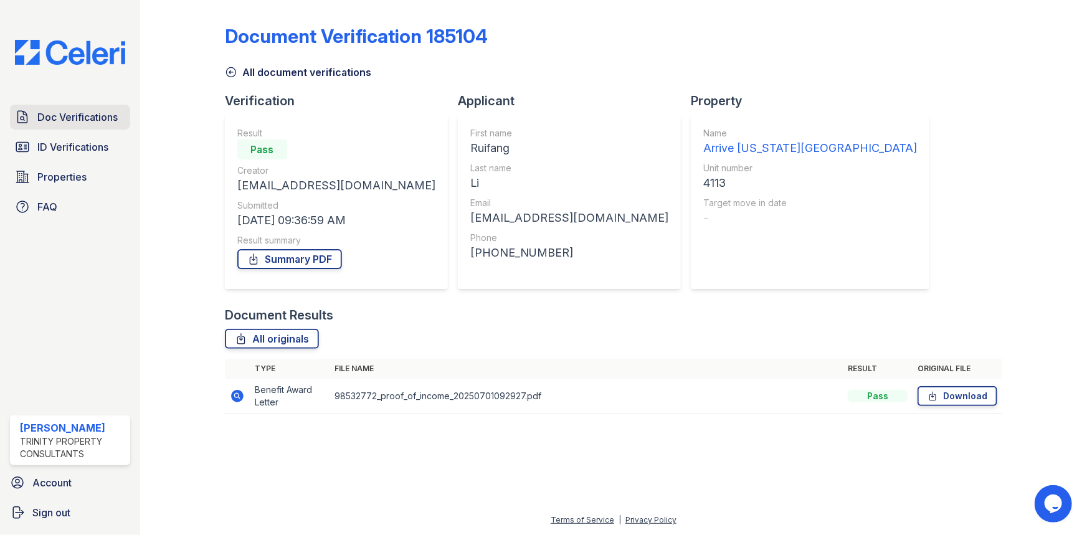
click at [93, 112] on span "Doc Verifications" at bounding box center [77, 117] width 80 height 15
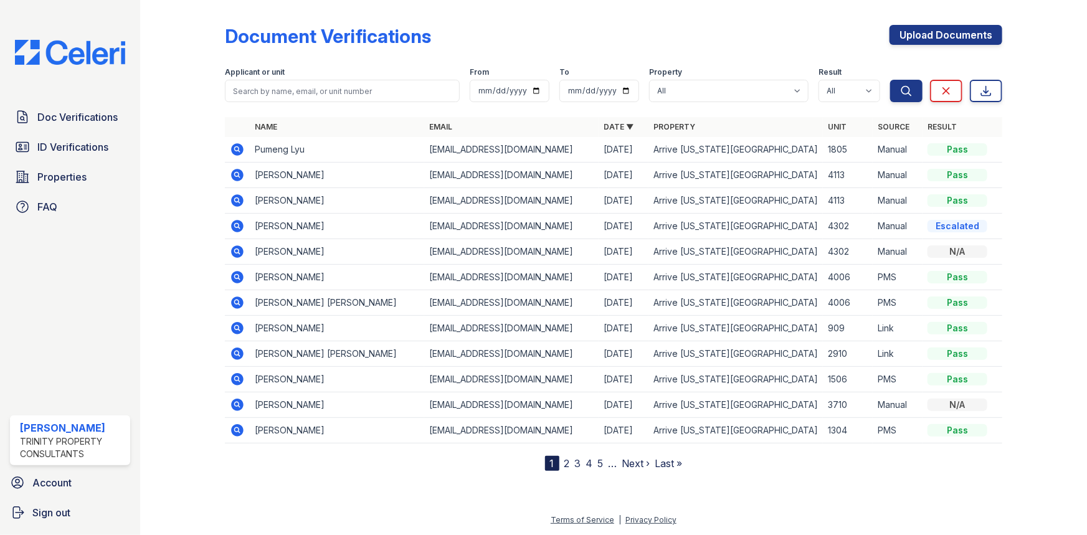
click at [242, 206] on icon at bounding box center [237, 200] width 15 height 15
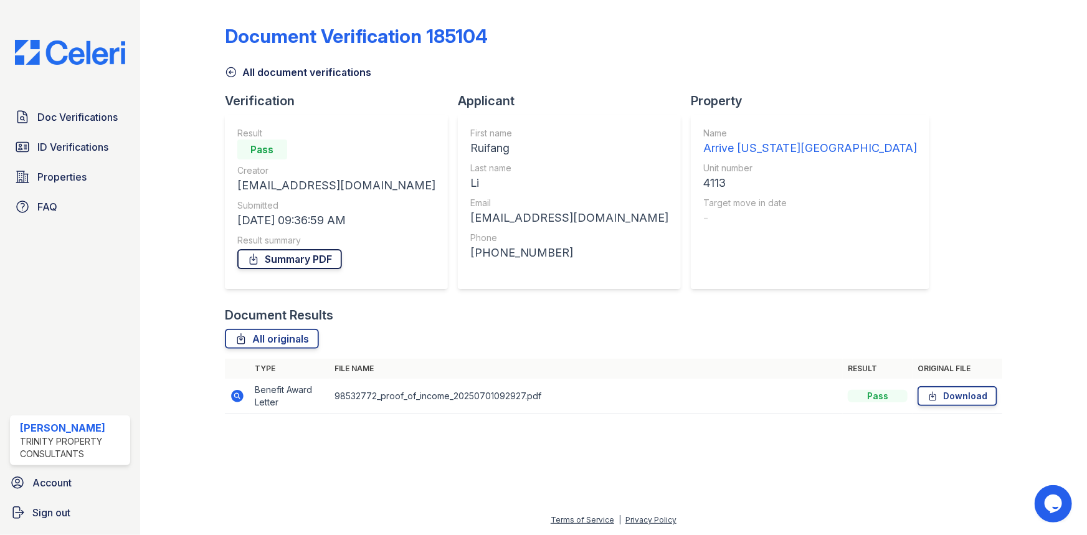
click at [288, 267] on link "Summary PDF" at bounding box center [289, 259] width 105 height 20
drag, startPoint x: 130, startPoint y: 100, endPoint x: 111, endPoint y: 118, distance: 26.4
click at [127, 105] on div "Doc Verifications ID Verifications Properties FAQ Rycki Singleton Trinity Prope…" at bounding box center [70, 267] width 140 height 535
click at [111, 118] on span "Doc Verifications" at bounding box center [77, 117] width 80 height 15
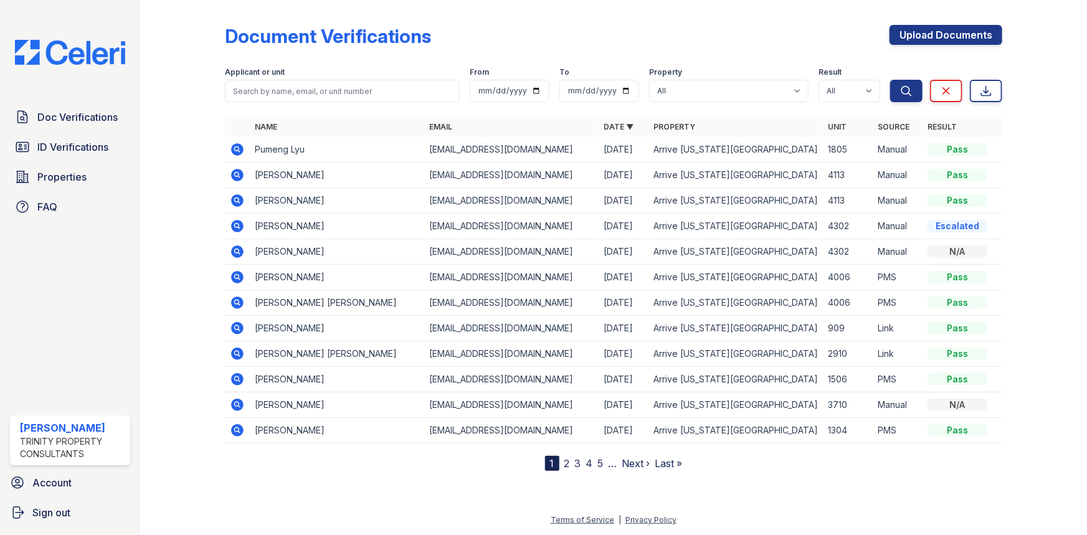
click at [239, 231] on icon at bounding box center [237, 226] width 12 height 12
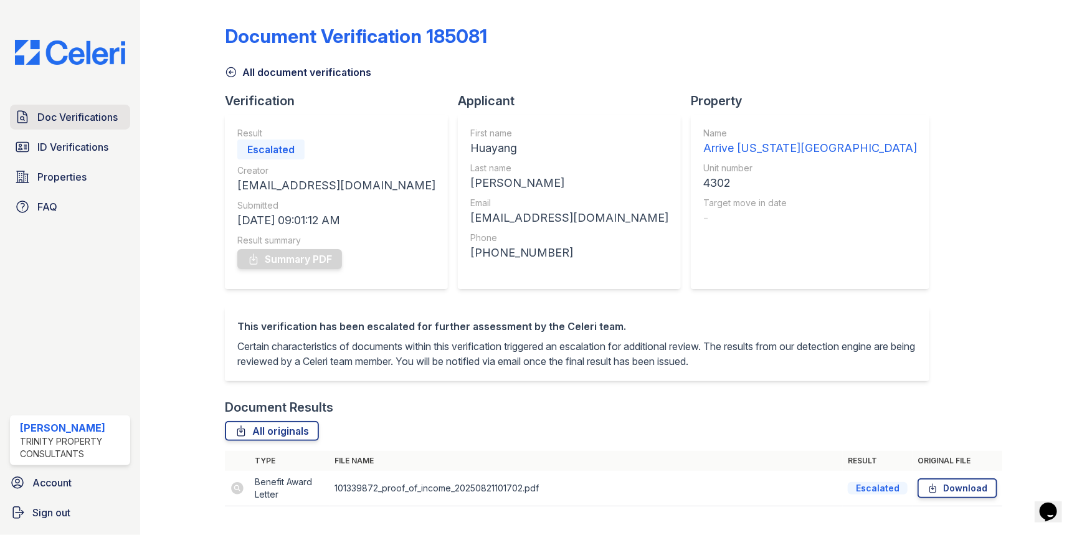
click at [59, 115] on span "Doc Verifications" at bounding box center [77, 117] width 80 height 15
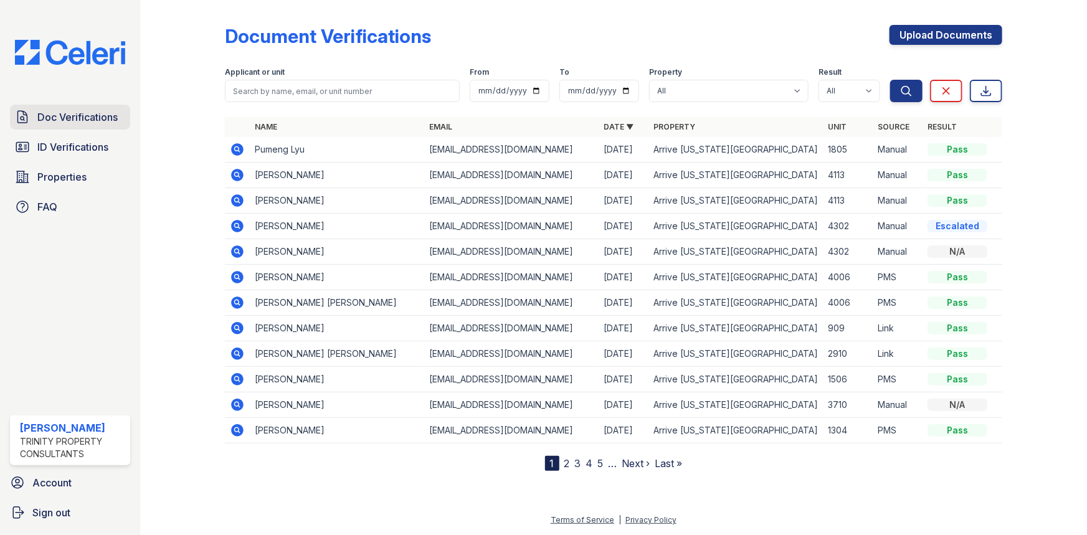
click at [88, 116] on span "Doc Verifications" at bounding box center [77, 117] width 80 height 15
click at [237, 224] on icon at bounding box center [236, 225] width 3 height 3
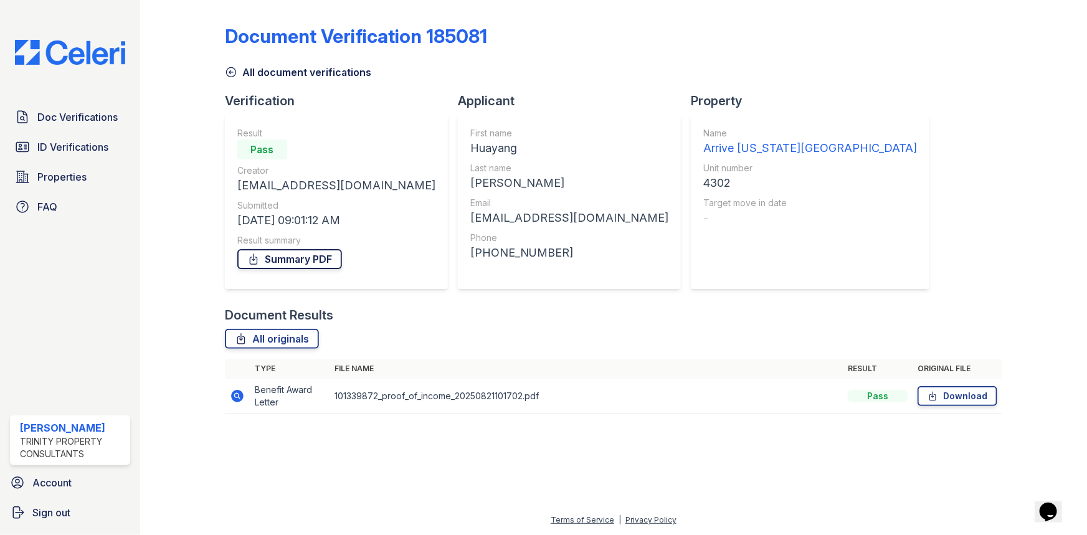
click at [268, 258] on link "Summary PDF" at bounding box center [289, 259] width 105 height 20
